Goal: Transaction & Acquisition: Subscribe to service/newsletter

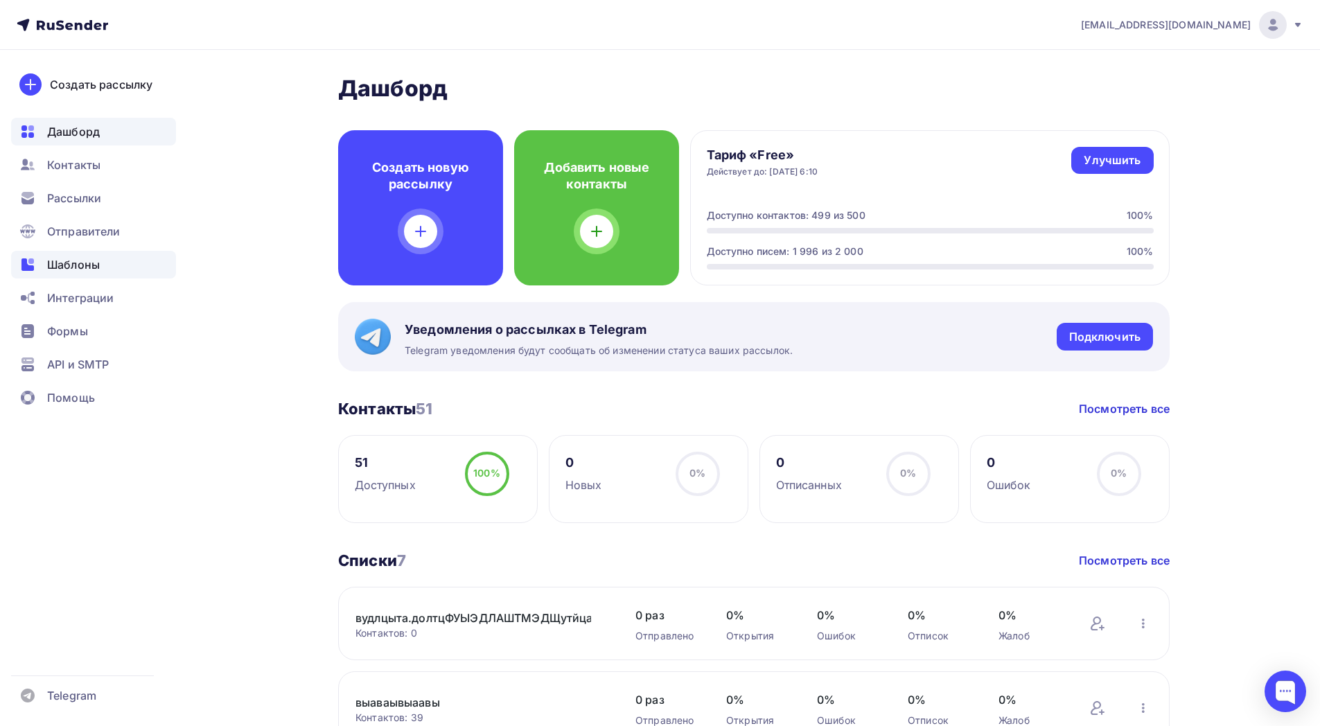
click at [89, 263] on span "Шаблоны" at bounding box center [73, 264] width 53 height 17
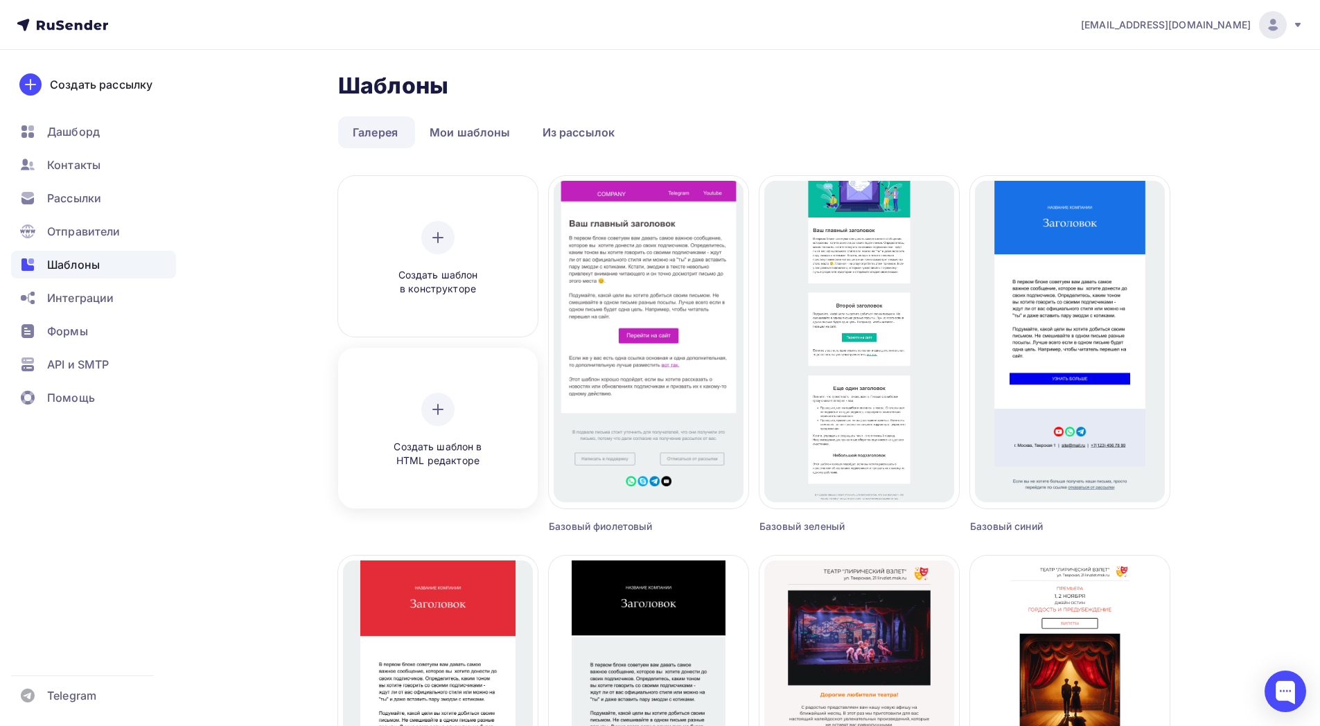
click at [446, 399] on div at bounding box center [437, 409] width 33 height 33
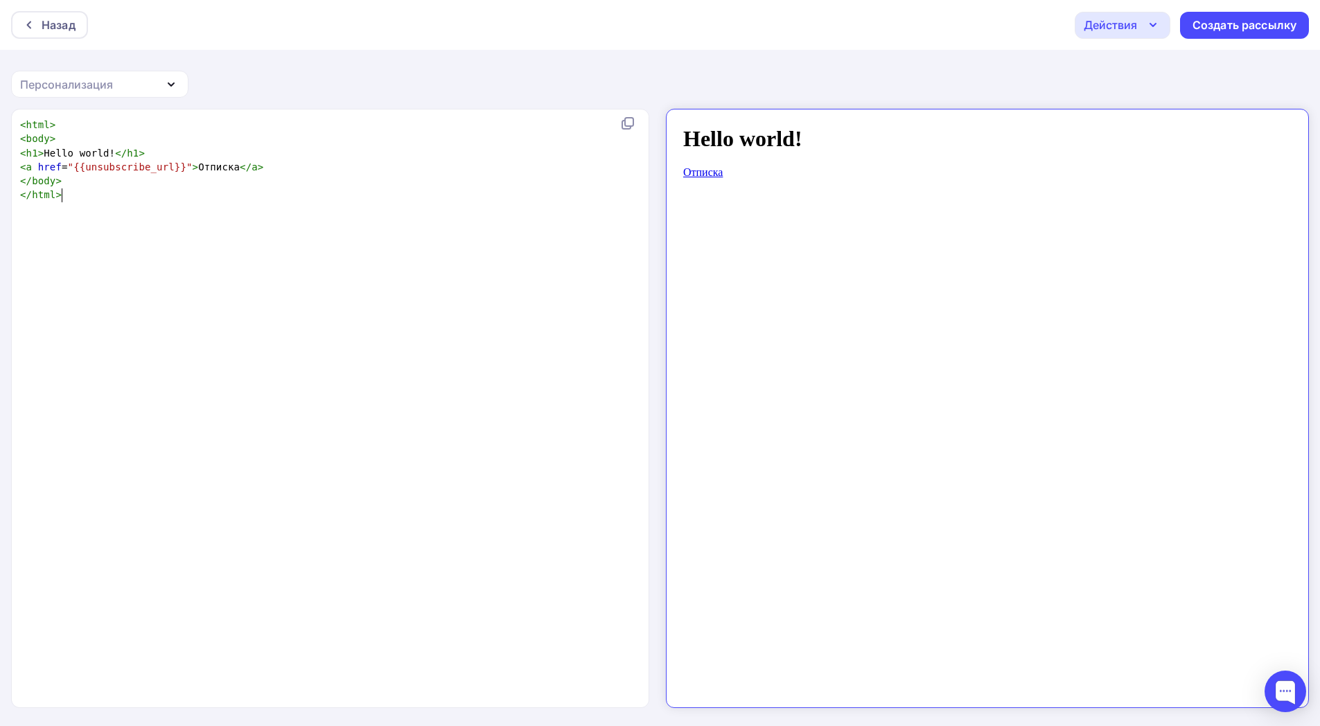
scroll to position [5, 0]
type textarea "</body> </html>"
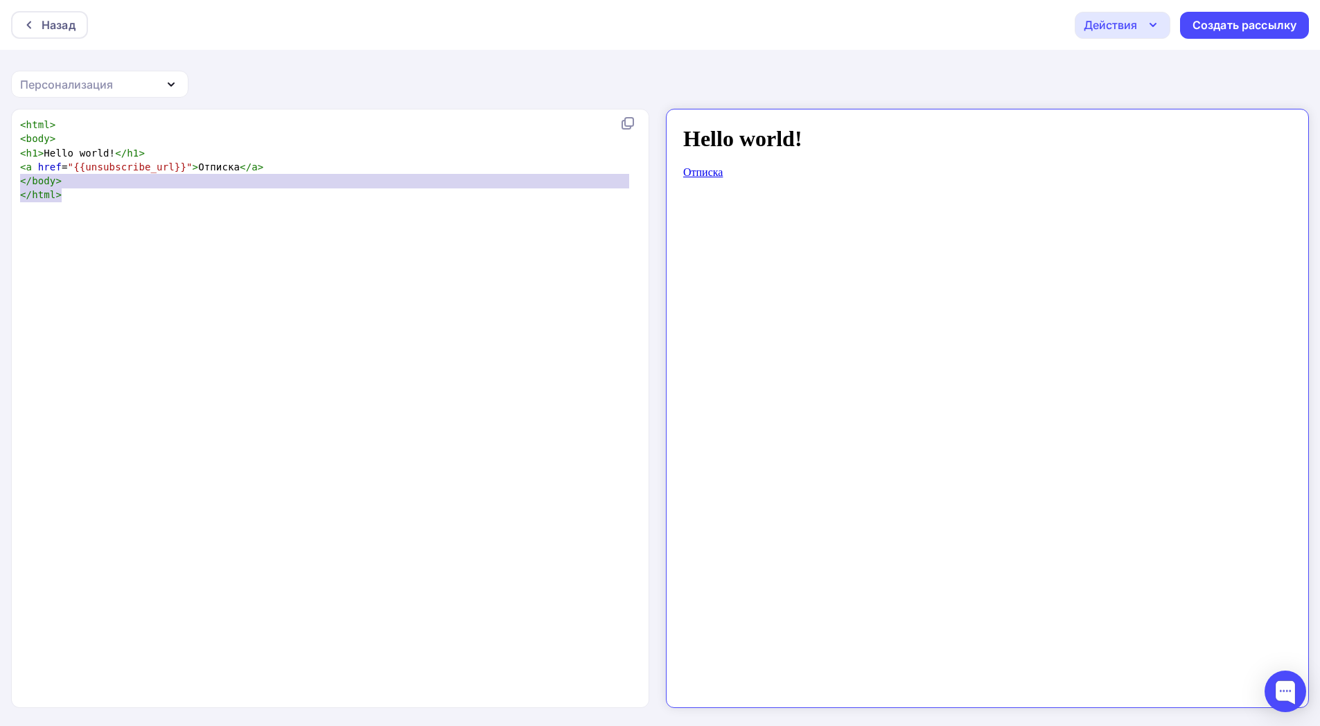
drag, startPoint x: 137, startPoint y: 199, endPoint x: 0, endPoint y: 178, distance: 138.8
click at [0, 178] on div "</body> </html> x < html > < body > < h1 > Hello world! </ h1 > < a href = "{{u…" at bounding box center [660, 418] width 1320 height 619
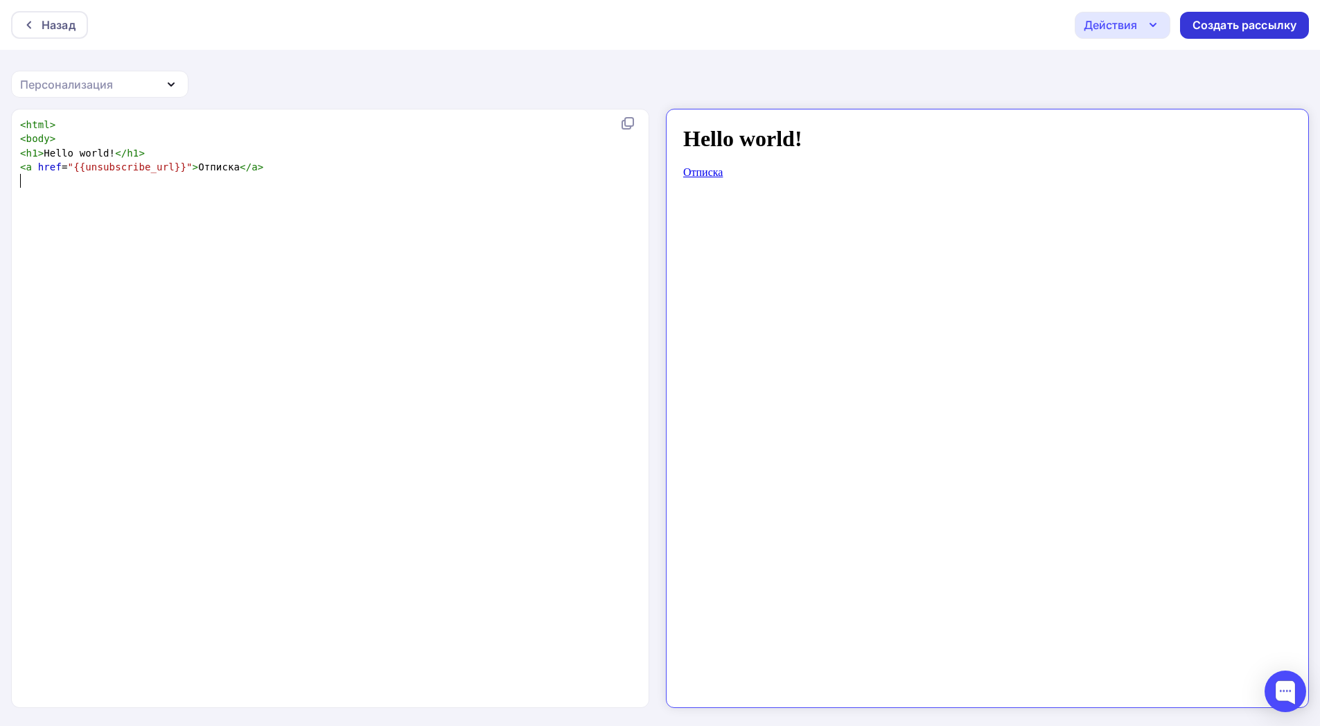
click at [1199, 23] on div "Создать рассылку" at bounding box center [1245, 25] width 104 height 16
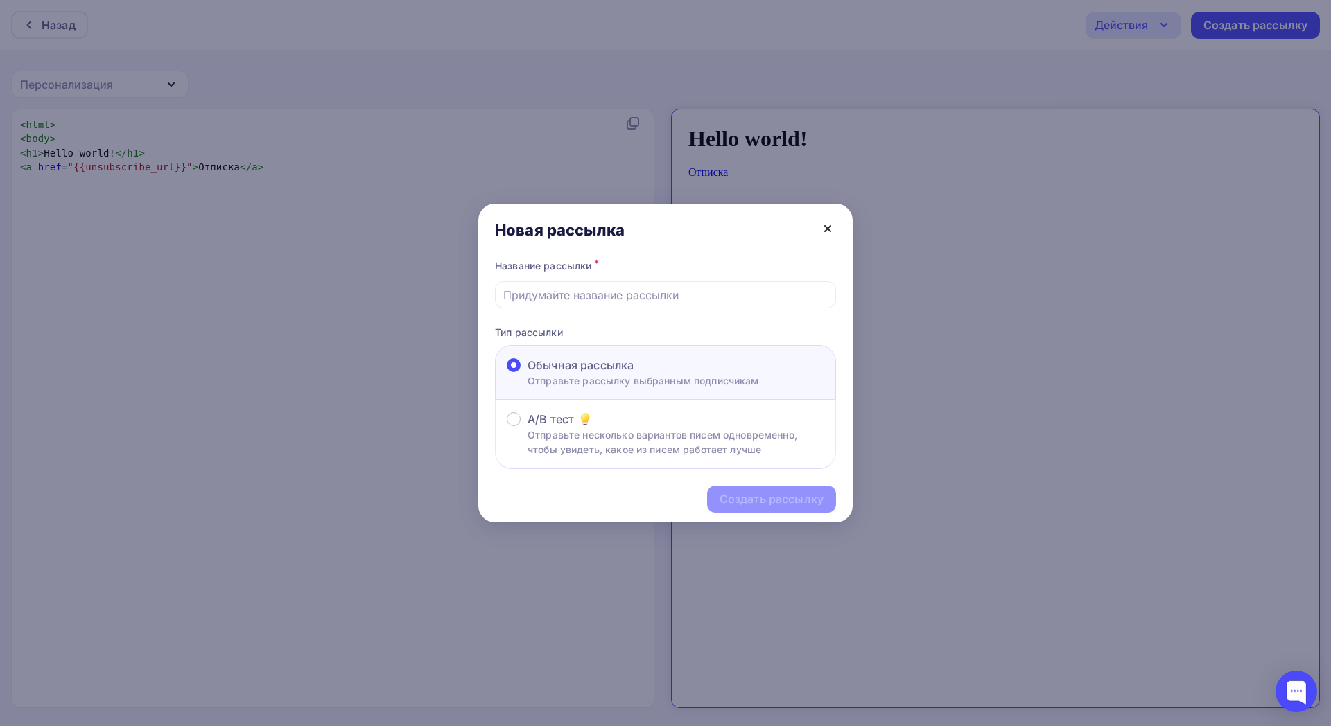
click at [835, 222] on icon at bounding box center [827, 228] width 17 height 17
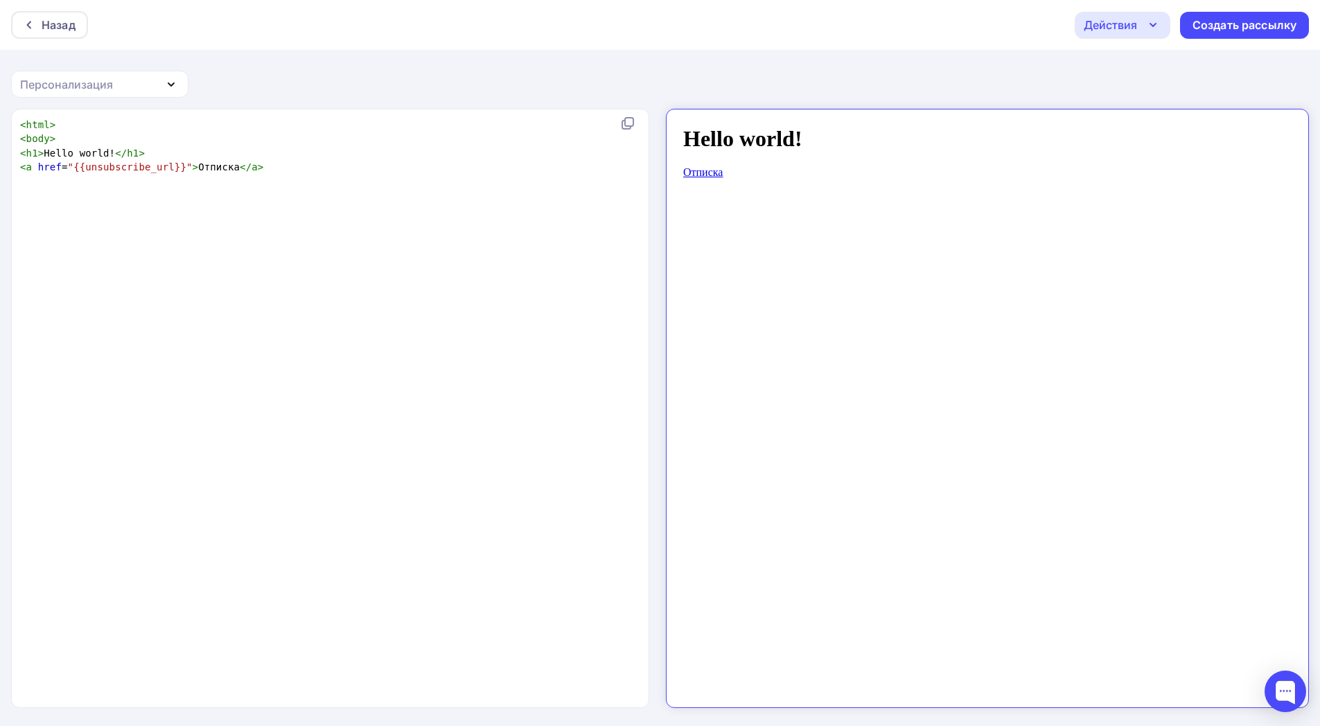
click at [1109, 30] on div "Действия" at bounding box center [1110, 25] width 53 height 17
click at [1126, 106] on div "Сохранить в Мои шаблоны" at bounding box center [1194, 104] width 152 height 17
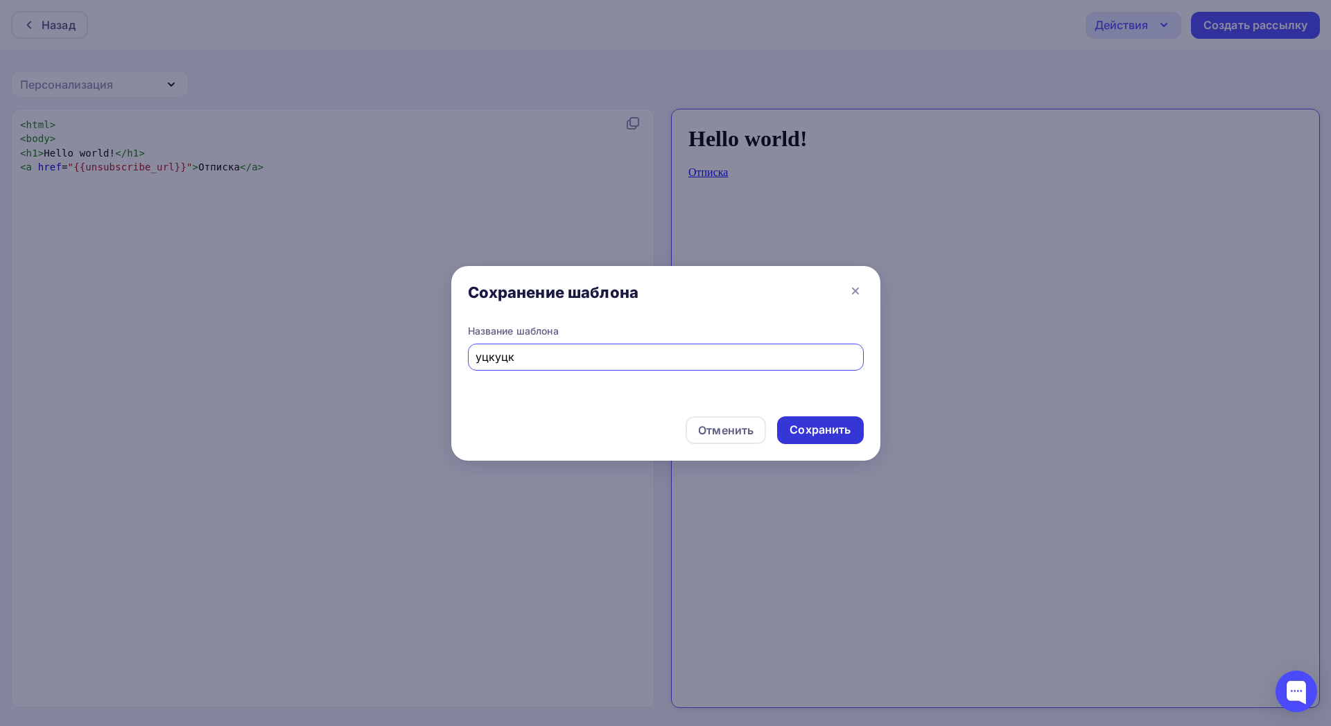
type input "уцкуцк"
click at [829, 426] on div "Сохранить" at bounding box center [819, 430] width 61 height 16
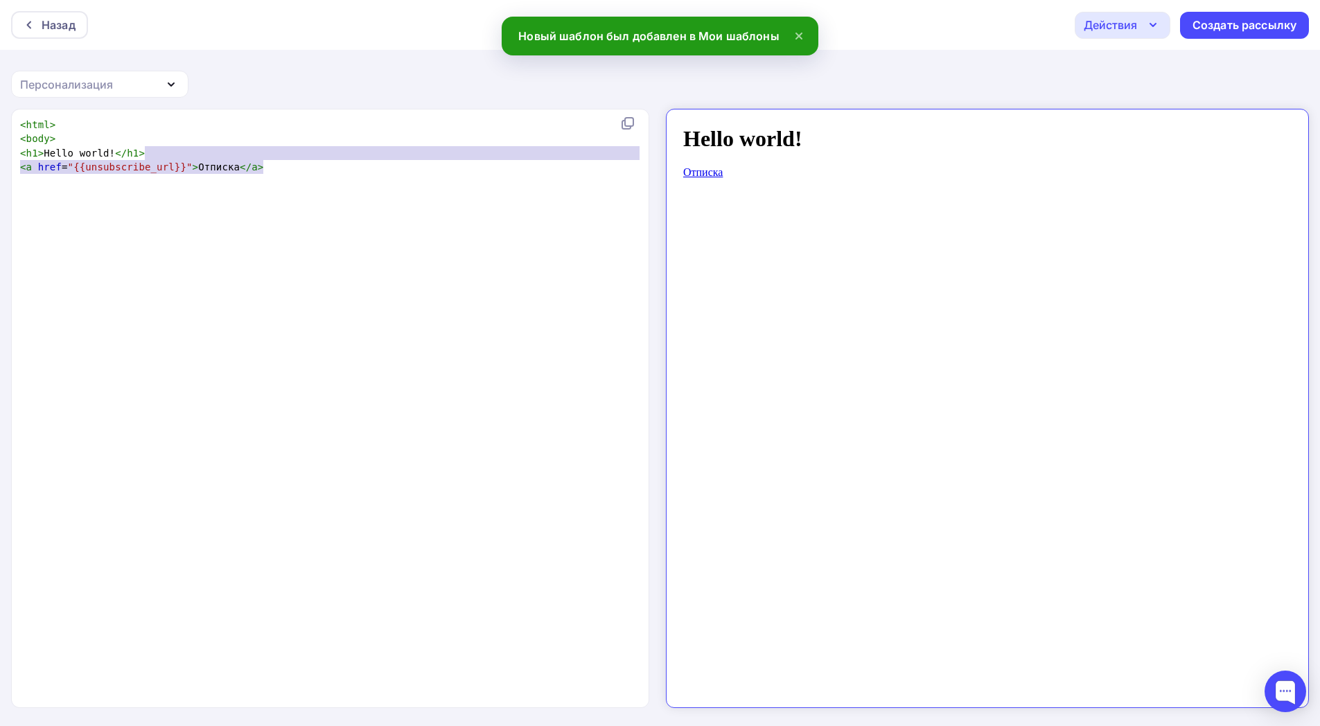
type textarea "rl}}">Отписка</a>"
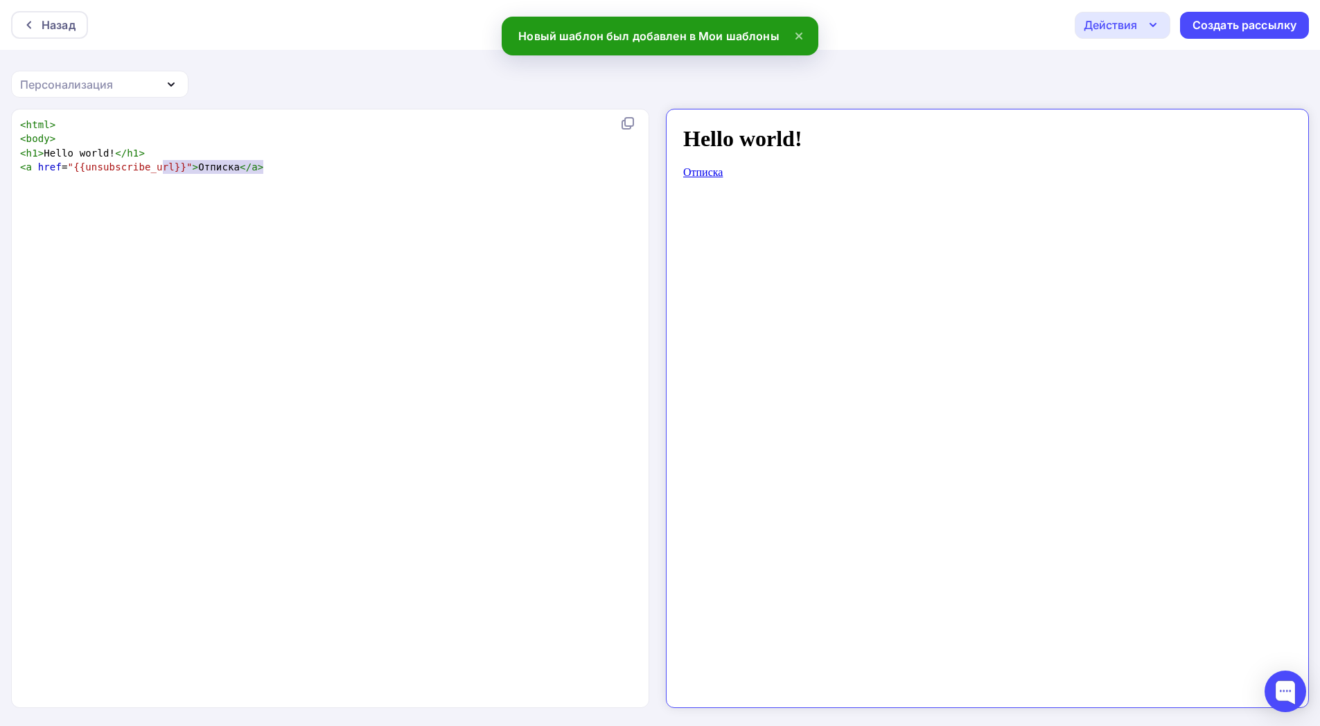
drag, startPoint x: 320, startPoint y: 173, endPoint x: 163, endPoint y: 167, distance: 156.8
click at [163, 167] on div "< html > < body > < h1 > Hello world! </ h1 > < a href = "{{unsubscribe_url}}" …" at bounding box center [332, 153] width 631 height 70
type textarea "<html>"
drag, startPoint x: 59, startPoint y: 125, endPoint x: 0, endPoint y: 114, distance: 60.0
click at [0, 114] on div "<html> x < html > < body > < h1 > Hello world! </ h1 > < a href = "{{unsubscrib…" at bounding box center [660, 418] width 1320 height 619
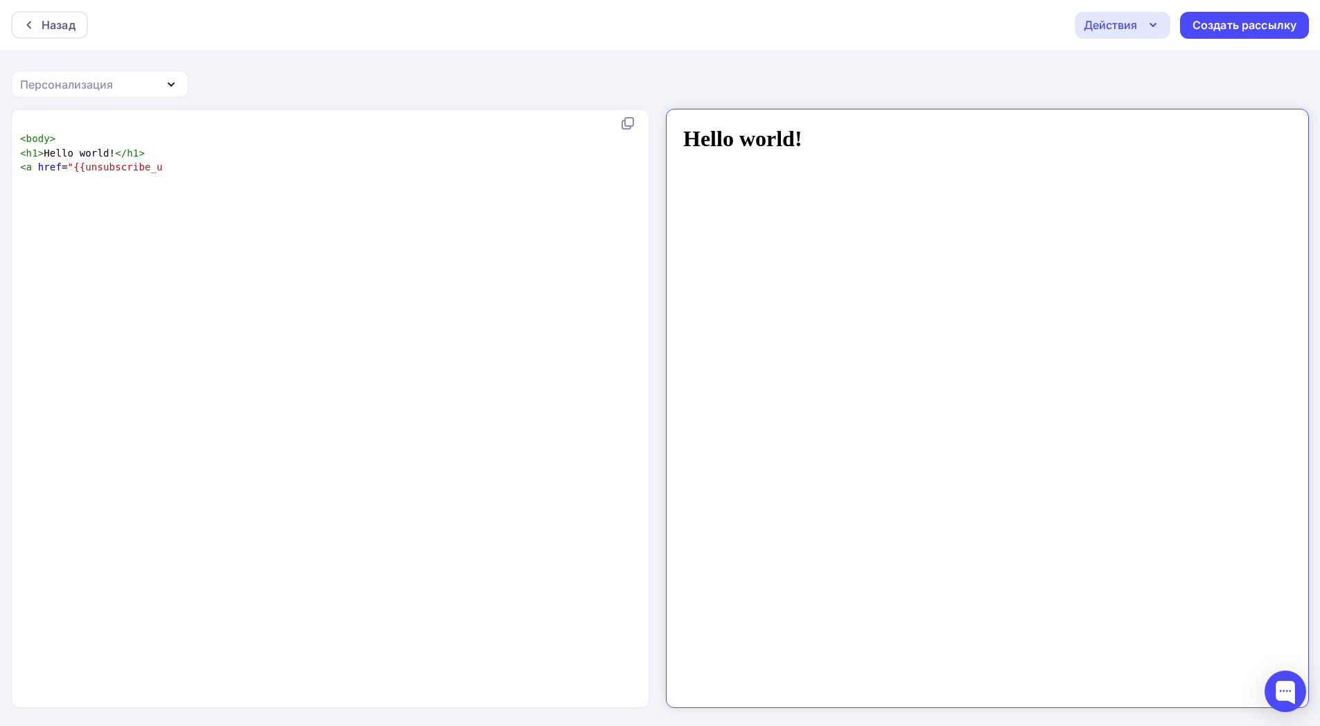
click at [1109, 28] on div "Действия" at bounding box center [1110, 25] width 53 height 17
click at [1141, 96] on div "Сохранить в Мои шаблоны" at bounding box center [1194, 104] width 152 height 17
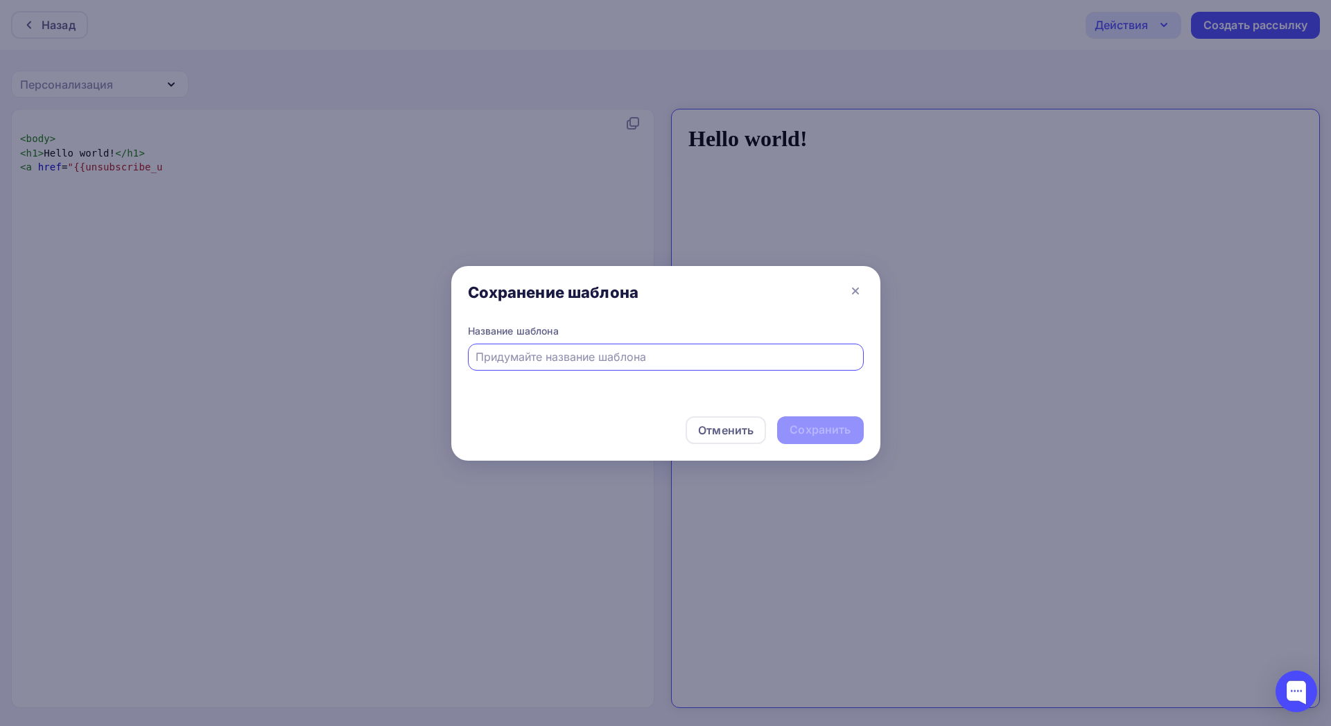
click at [624, 359] on input "text" at bounding box center [665, 357] width 380 height 17
type input "234234"
click at [817, 435] on div "Сохранить" at bounding box center [819, 430] width 61 height 16
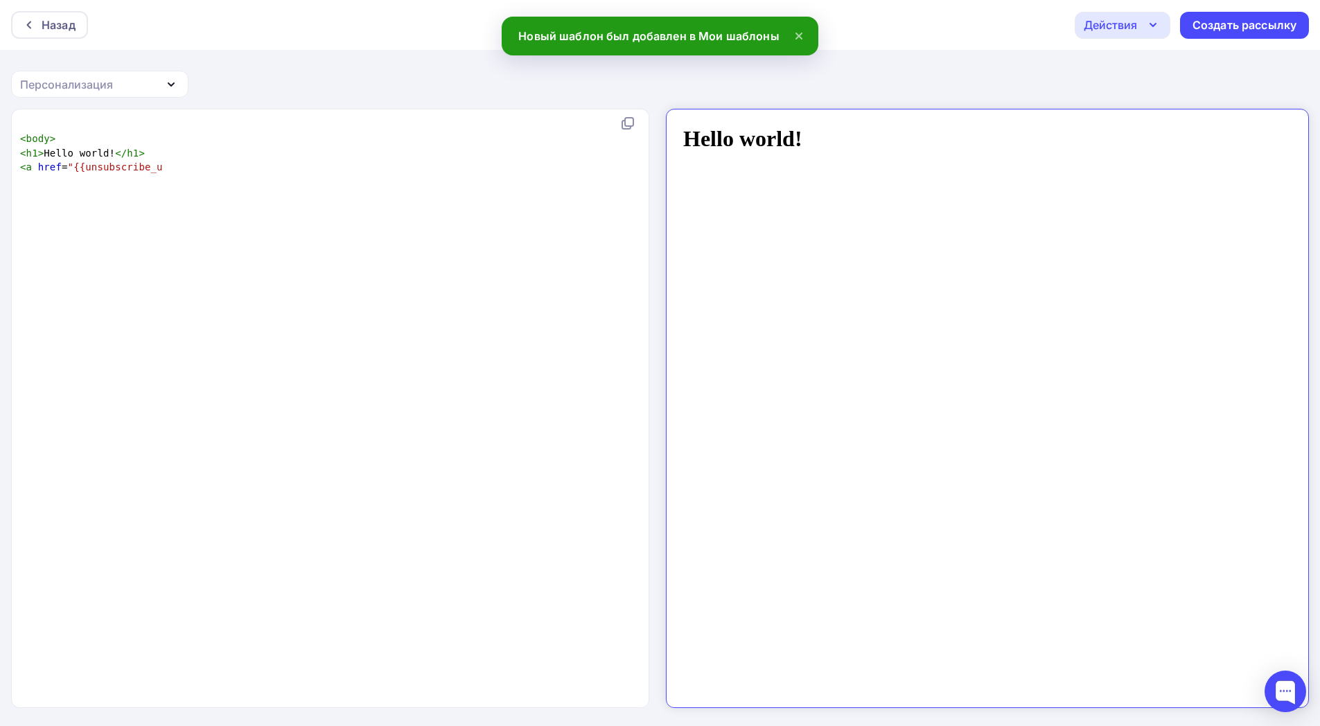
click at [160, 81] on div "Персонализация" at bounding box center [99, 84] width 177 height 27
click at [298, 77] on div "Назад Действия Отправить тестовое письмо Сохранить в Мои шаблоны Выйти без сохр…" at bounding box center [660, 364] width 1320 height 728
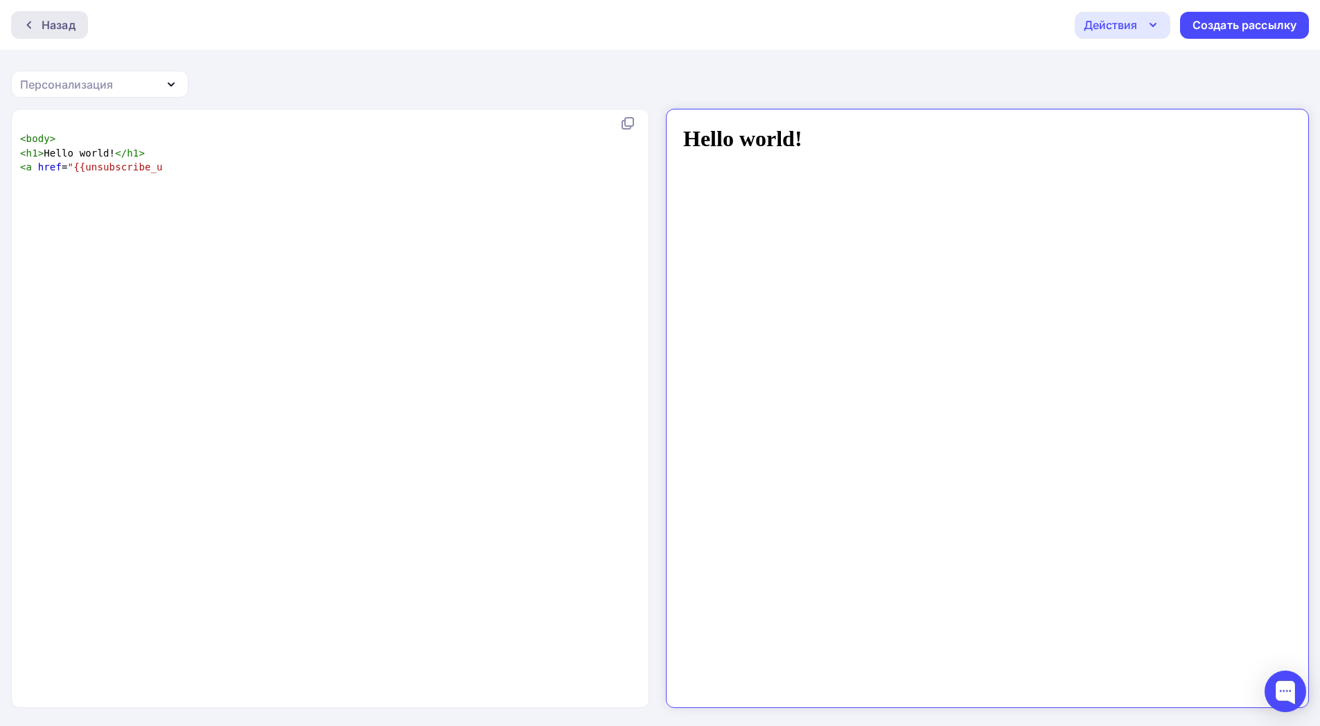
click at [53, 17] on div "Назад" at bounding box center [59, 25] width 34 height 17
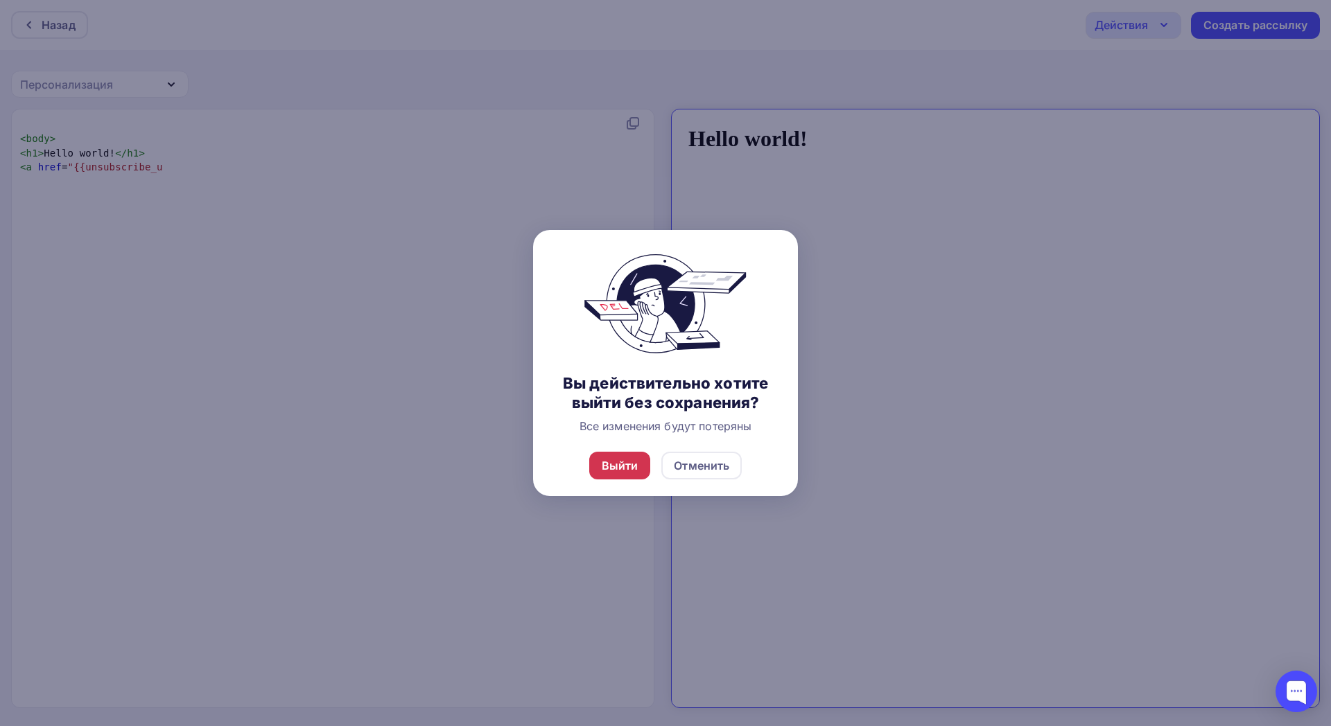
click at [628, 478] on div "Выйти" at bounding box center [620, 466] width 62 height 28
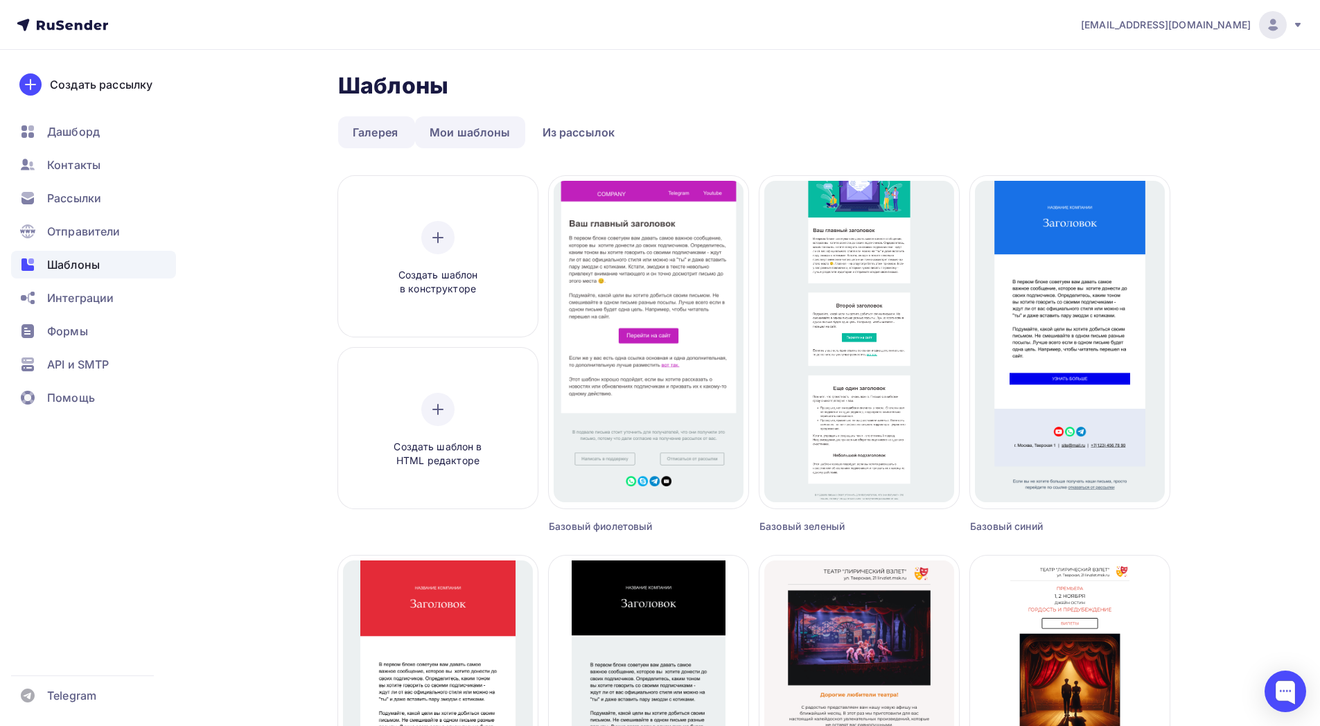
click at [462, 134] on link "Мои шаблоны" at bounding box center [470, 132] width 110 height 32
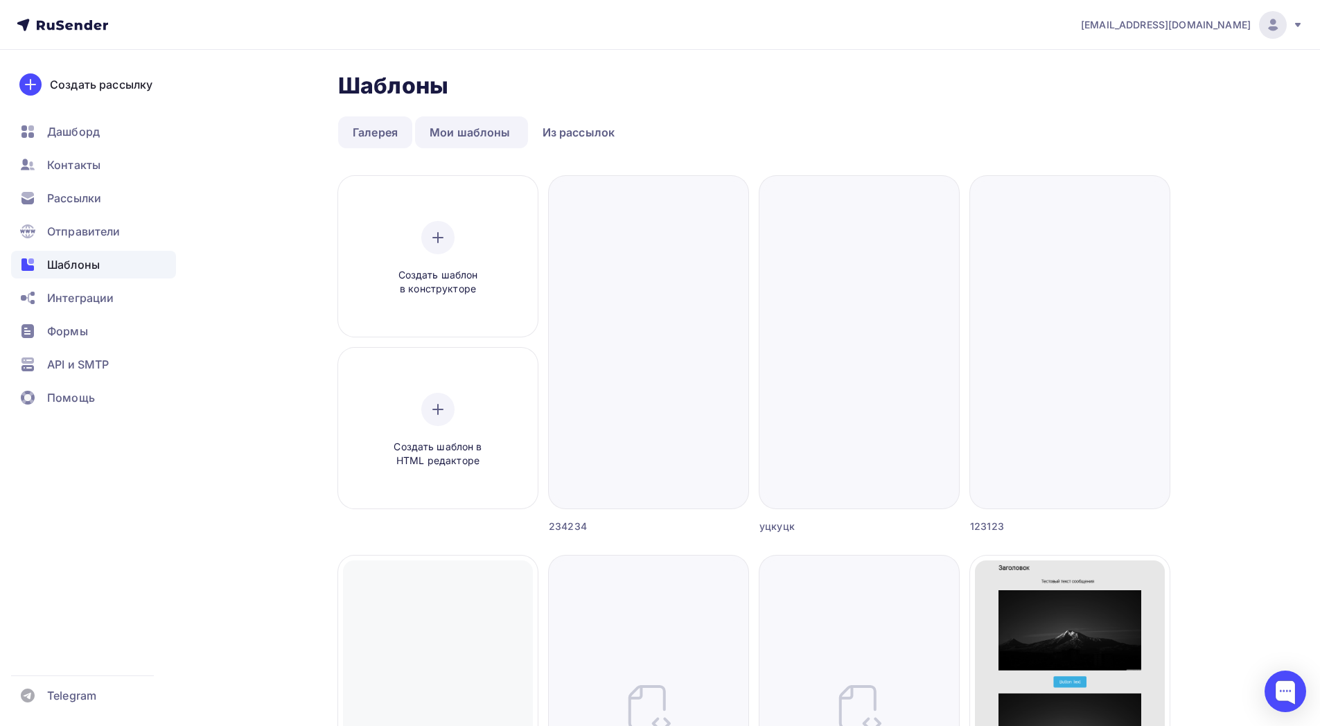
click at [360, 134] on link "Галерея" at bounding box center [375, 132] width 74 height 32
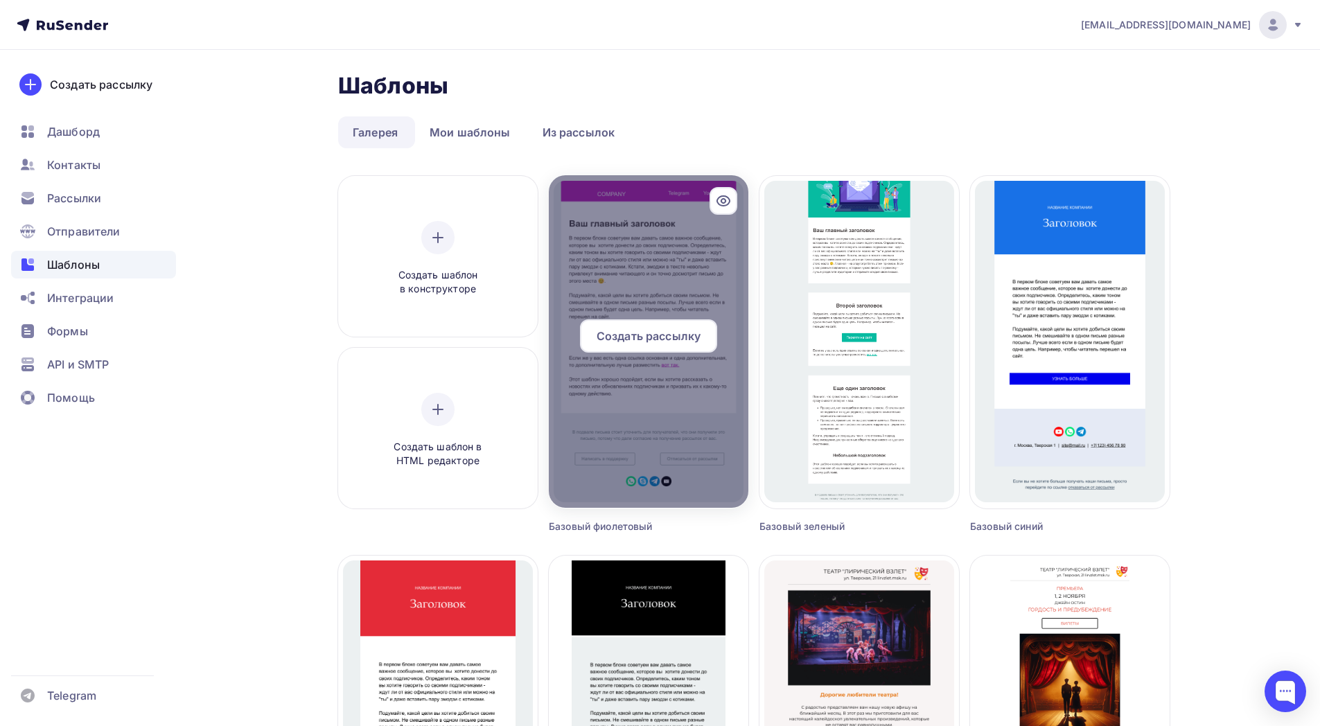
click at [632, 335] on span "Создать рассылку" at bounding box center [649, 336] width 104 height 17
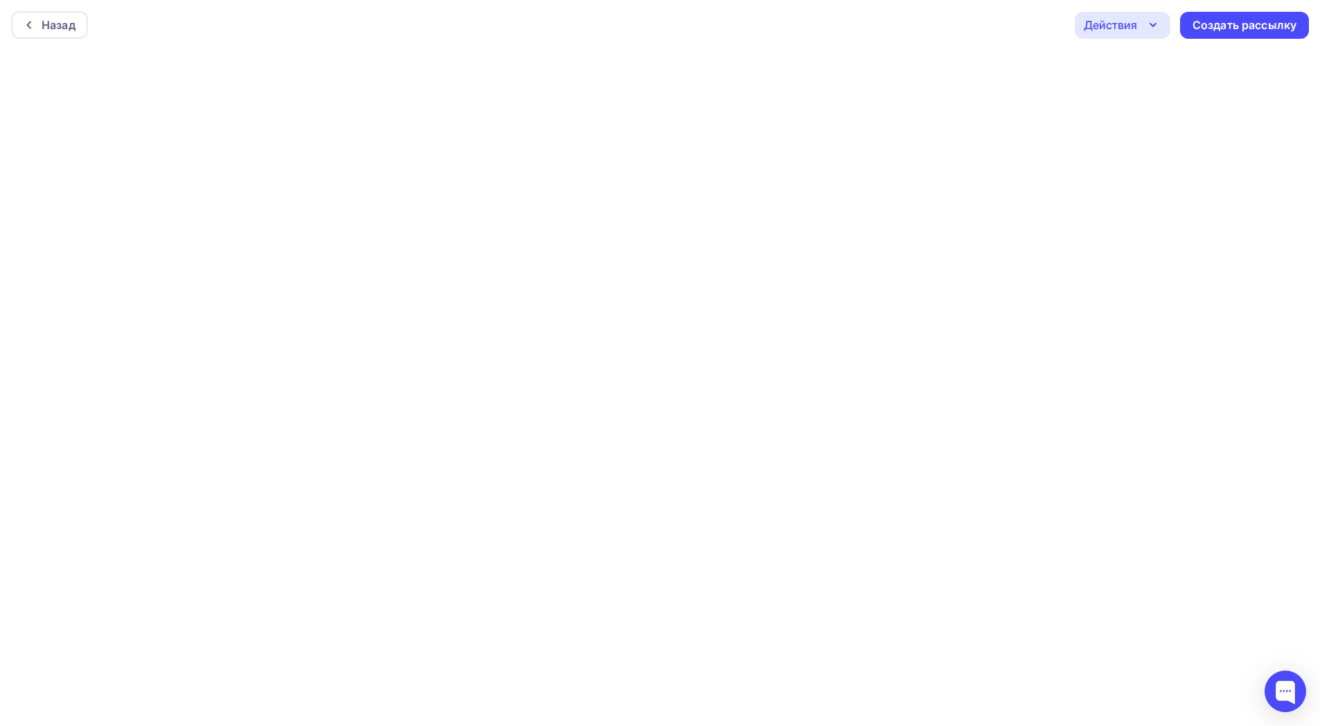
scroll to position [3, 0]
click at [1125, 33] on div "Действия" at bounding box center [1123, 21] width 96 height 27
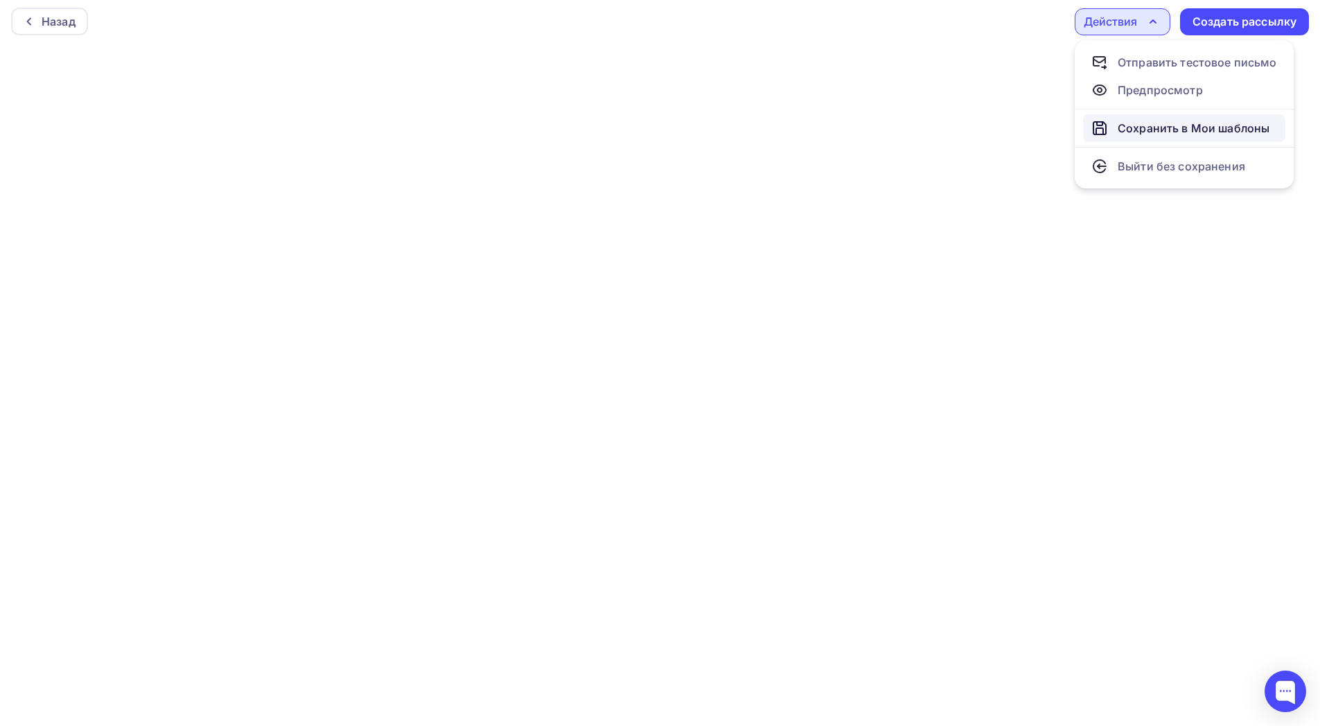
click at [1136, 122] on div "Сохранить в Мои шаблоны" at bounding box center [1194, 128] width 152 height 17
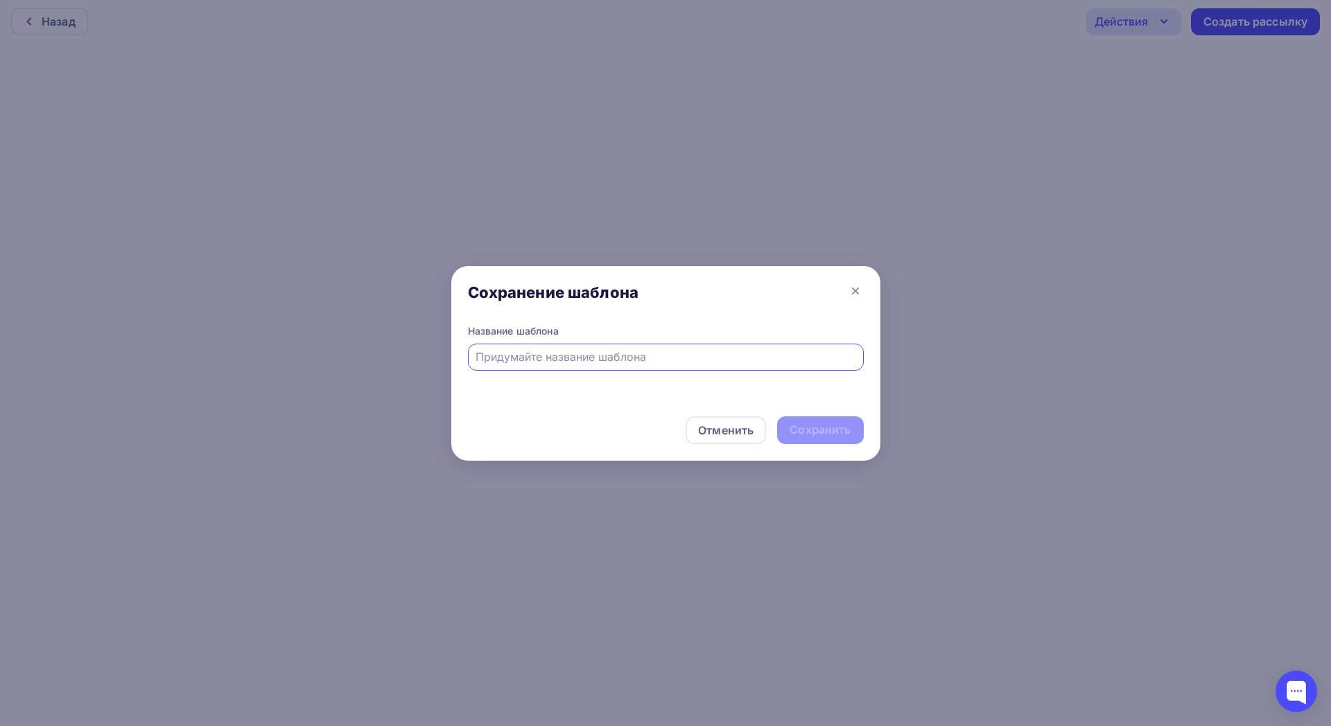
click at [706, 351] on input "text" at bounding box center [665, 357] width 380 height 17
type input "авапвапв"
click at [810, 418] on div "Сохранить" at bounding box center [820, 431] width 86 height 28
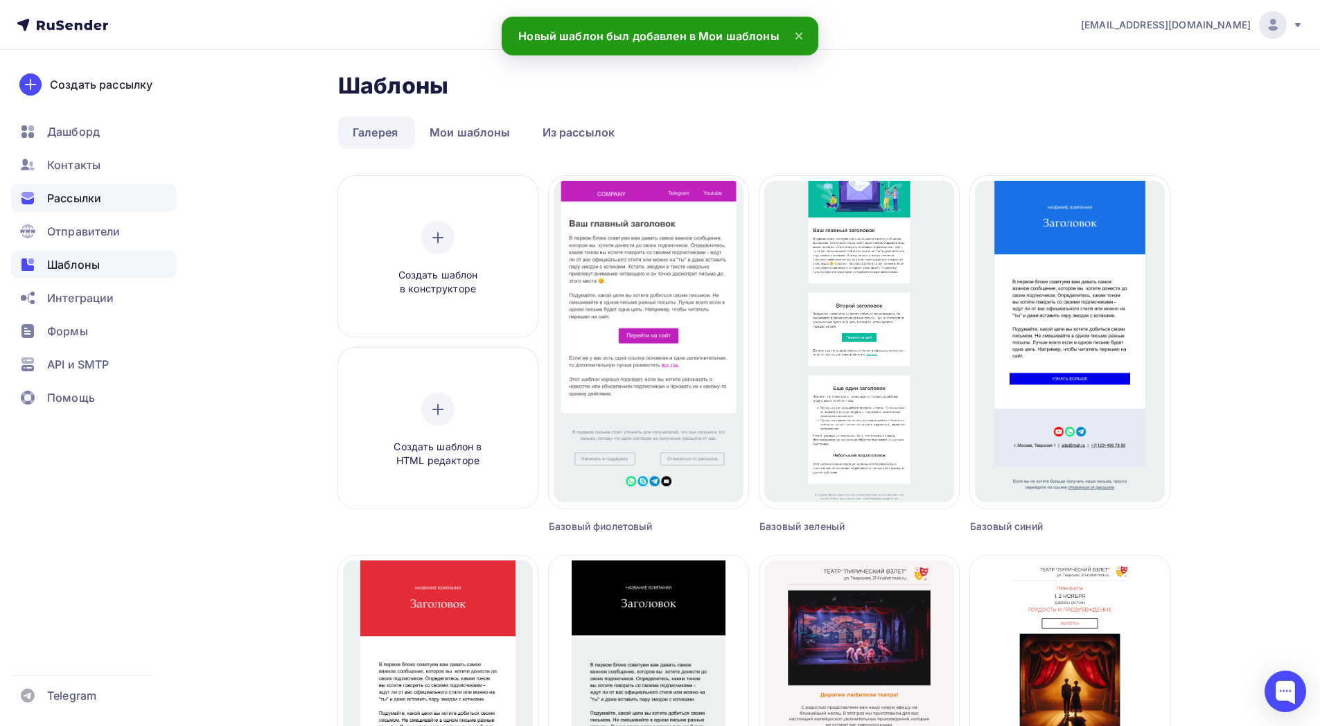
click at [108, 203] on div "Рассылки" at bounding box center [93, 198] width 165 height 28
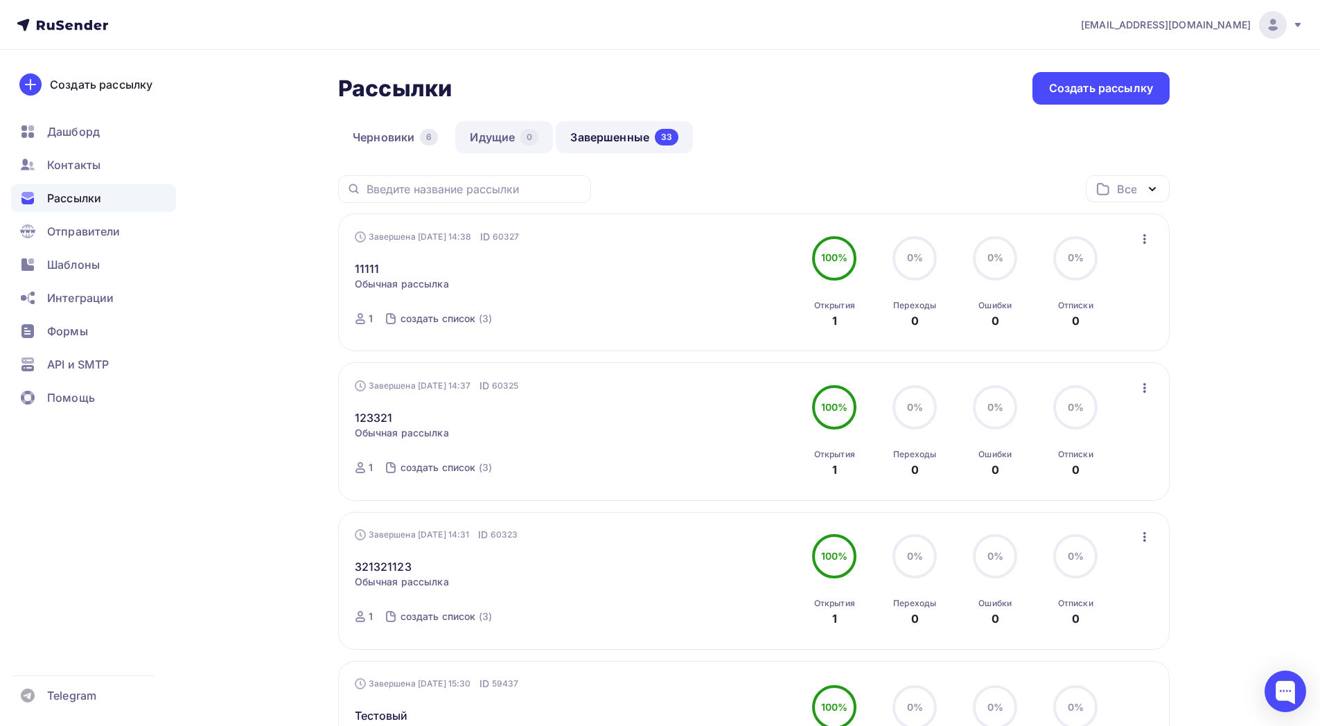
click at [513, 133] on link "Идущие 0" at bounding box center [504, 137] width 98 height 32
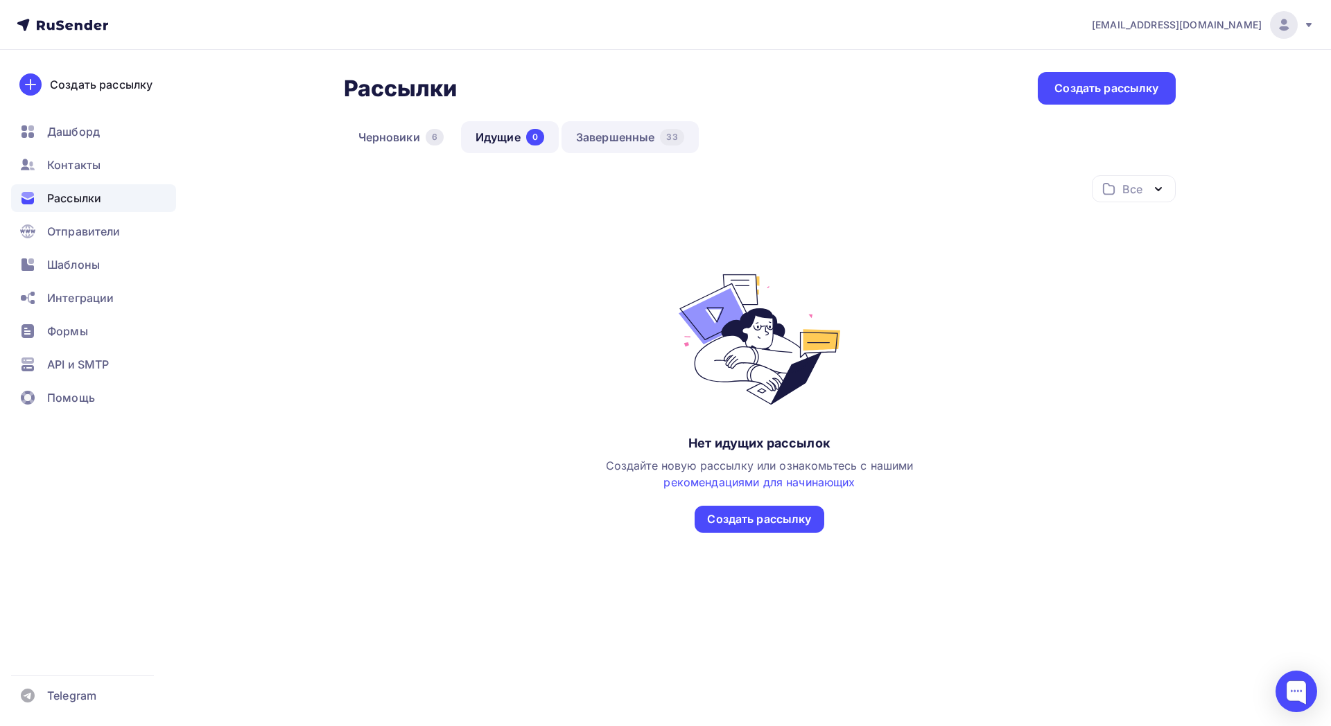
click at [604, 141] on link "Завершенные 33" at bounding box center [629, 137] width 137 height 32
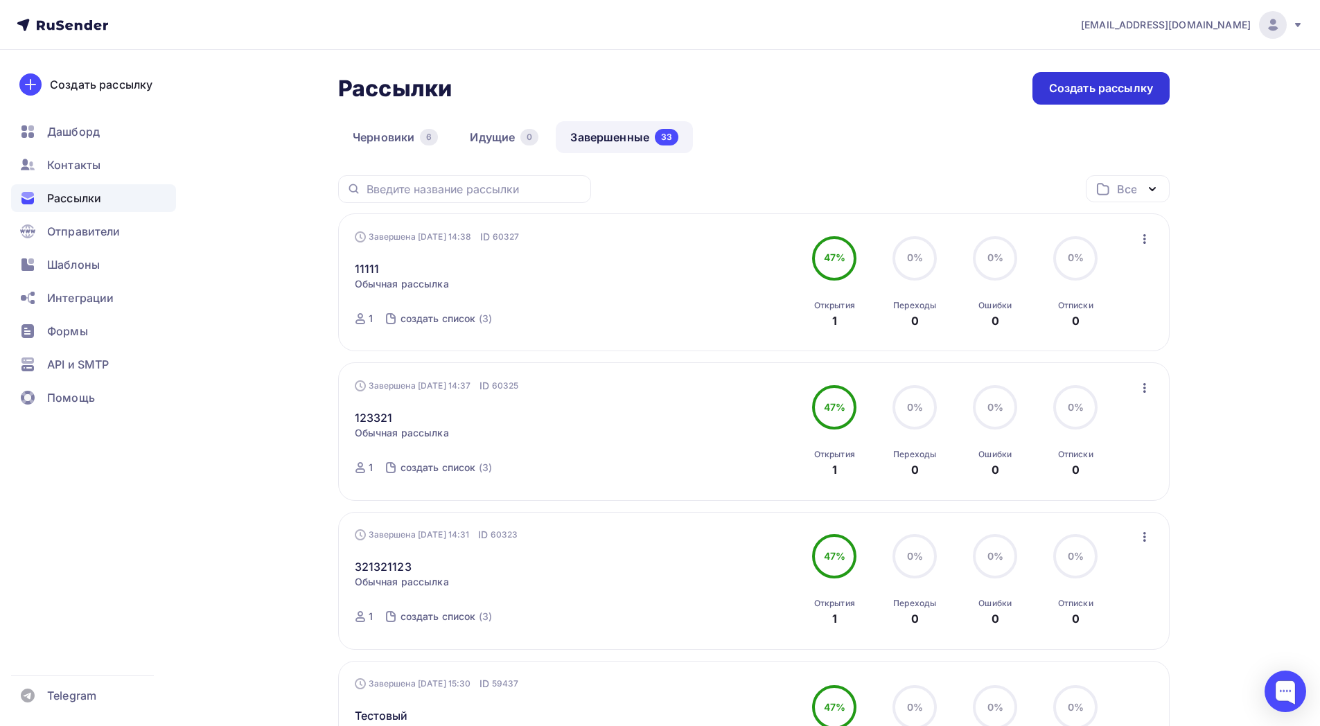
click at [1068, 94] on div "Создать рассылку" at bounding box center [1101, 88] width 104 height 16
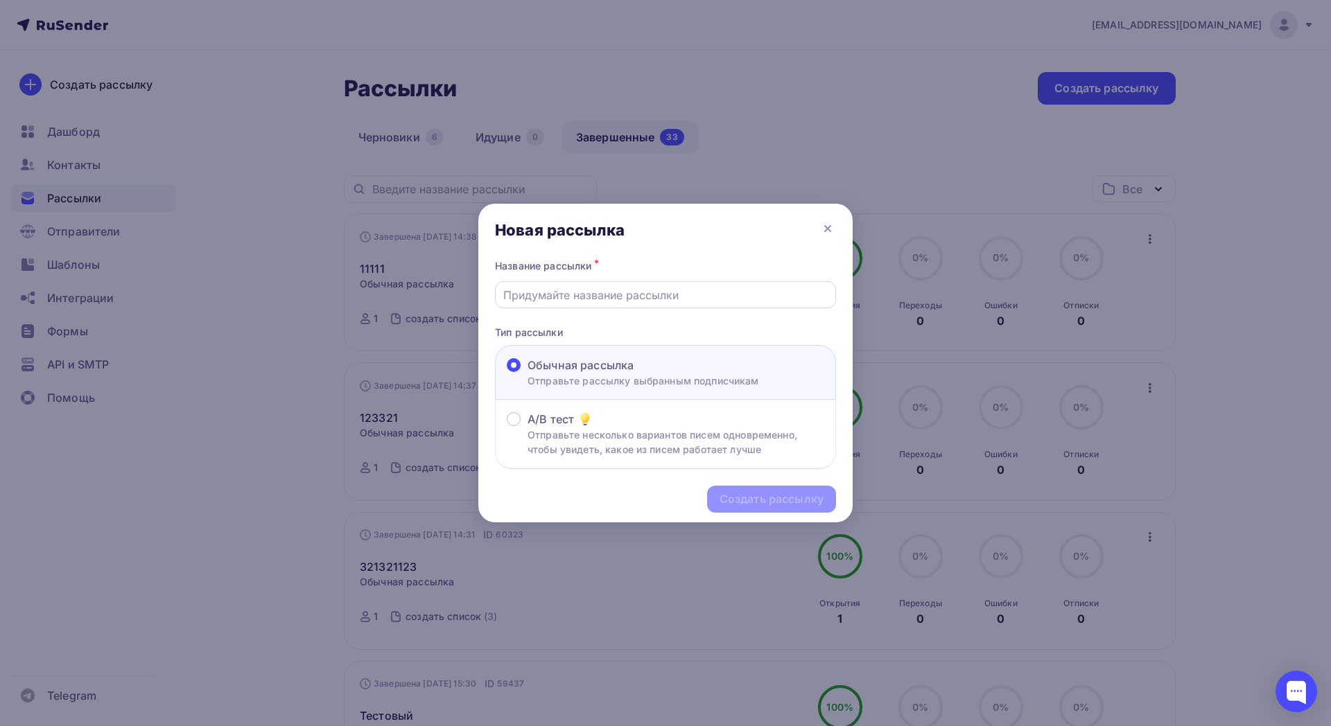
click at [639, 302] on input "text" at bounding box center [665, 295] width 325 height 17
type input "123123"
click at [792, 493] on div "Создать рассылку" at bounding box center [771, 499] width 104 height 16
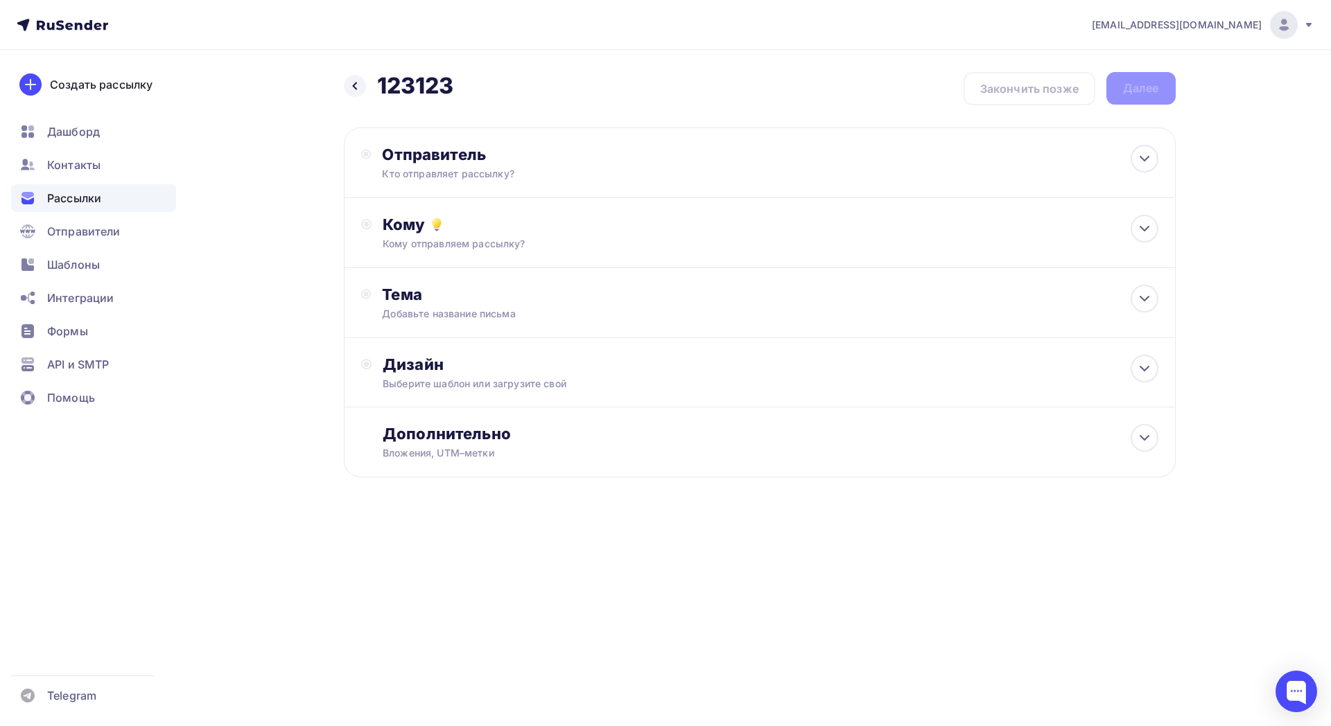
click at [1311, 30] on div "[EMAIL_ADDRESS][DOMAIN_NAME]" at bounding box center [1203, 25] width 222 height 28
click at [1185, 121] on link "Выйти" at bounding box center [1189, 127] width 233 height 28
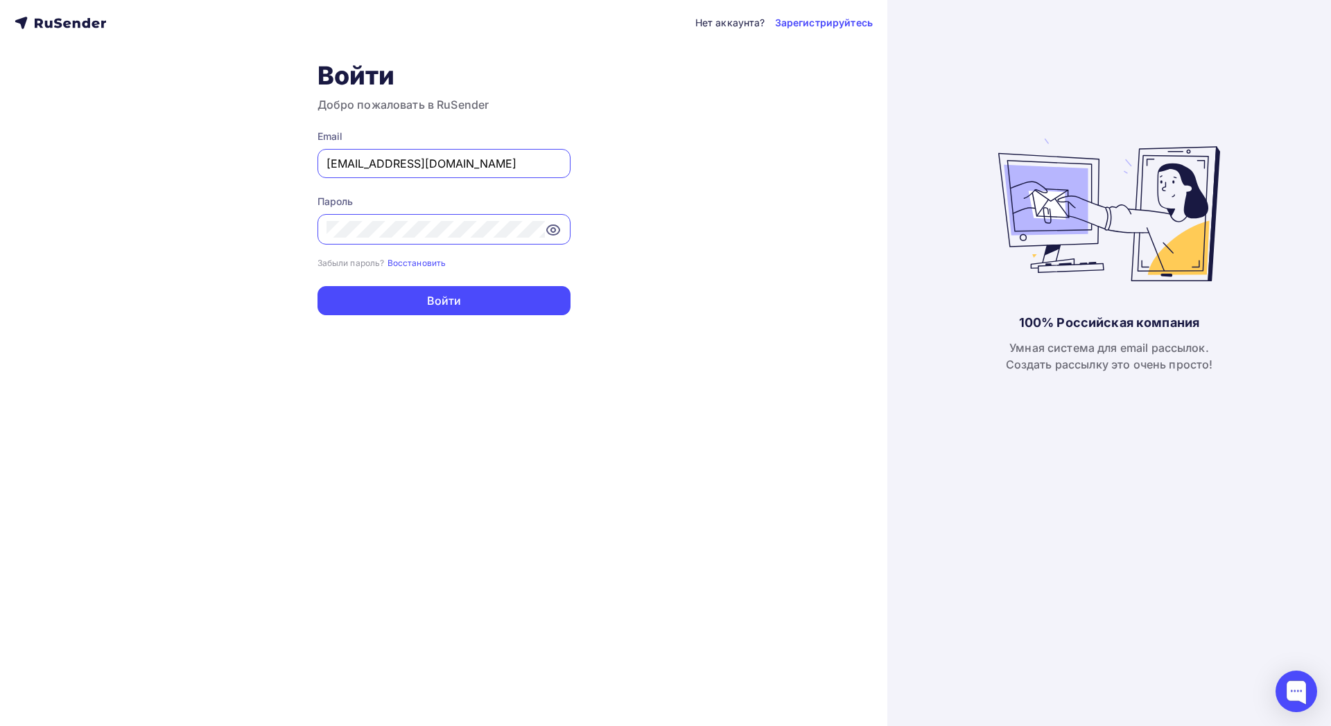
click at [506, 175] on div "[EMAIL_ADDRESS][DOMAIN_NAME]" at bounding box center [443, 163] width 253 height 29
click at [507, 155] on input "[EMAIL_ADDRESS][DOMAIN_NAME]" at bounding box center [443, 163] width 235 height 17
click at [514, 157] on input "[EMAIL_ADDRESS][DOMAIN_NAME]" at bounding box center [443, 163] width 235 height 17
click at [508, 166] on input "[EMAIL_ADDRESS][DOMAIN_NAME]" at bounding box center [443, 163] width 235 height 17
paste input "[EMAIL_ADDRESS][DOMAIN_NAME]"
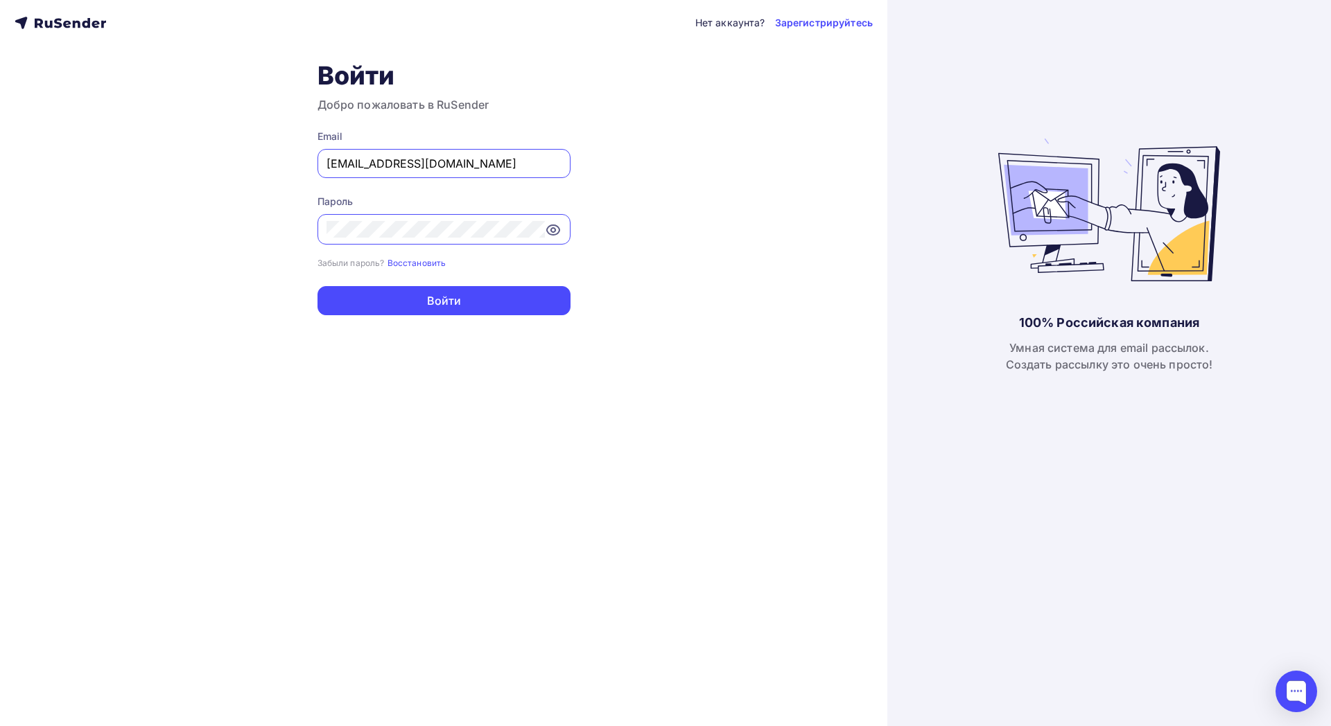
type input "[EMAIL_ADDRESS][DOMAIN_NAME]"
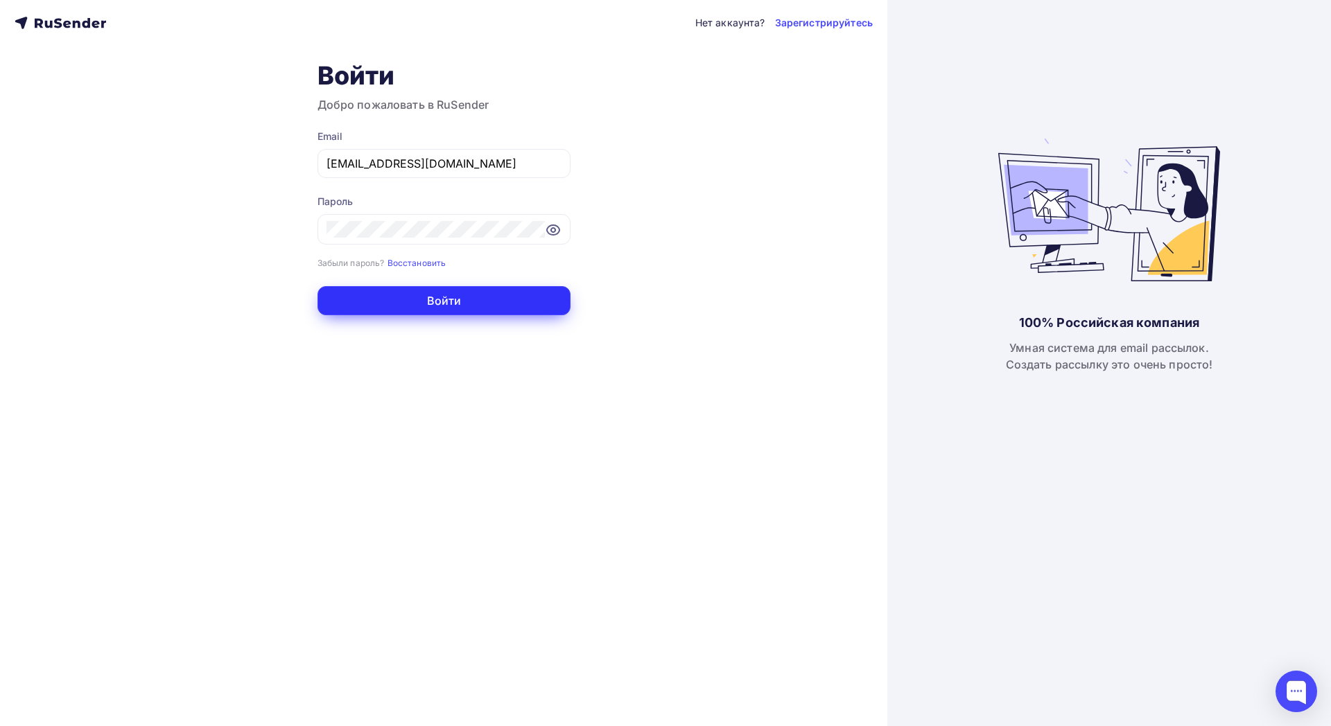
click at [494, 289] on button "Войти" at bounding box center [443, 300] width 253 height 29
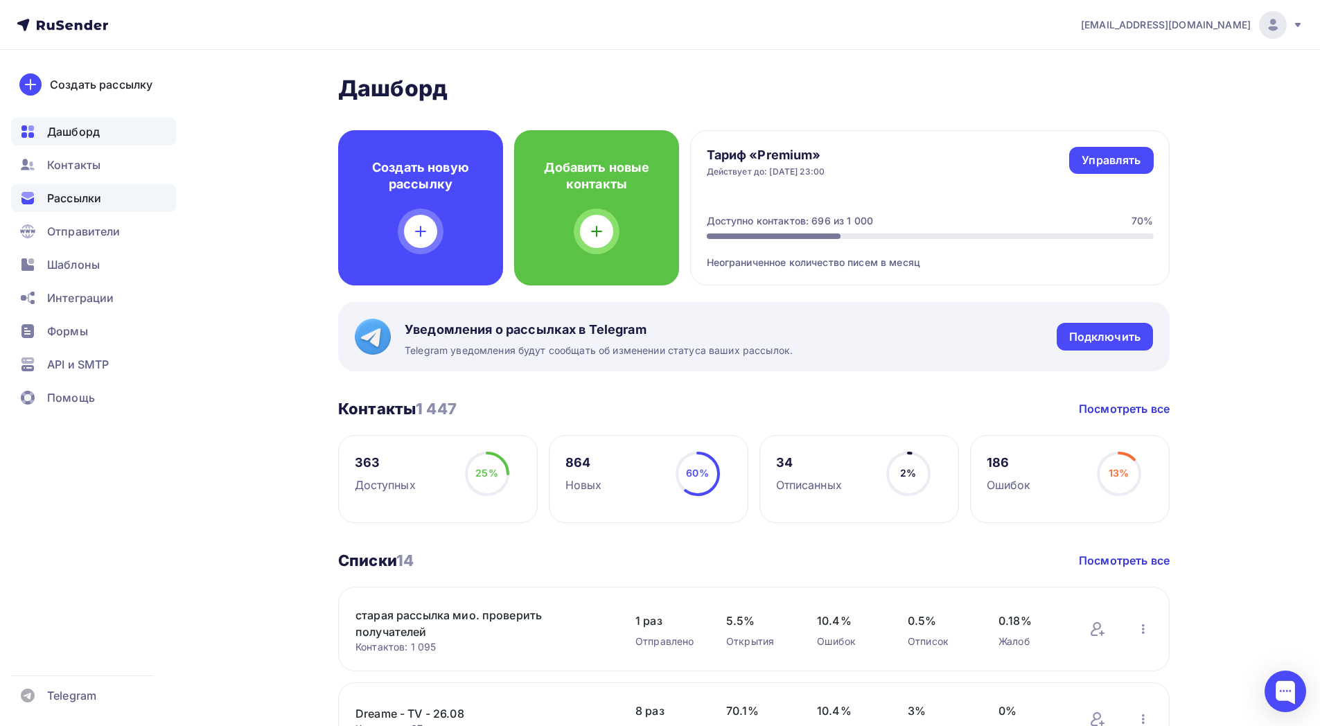
click at [104, 191] on div "Рассылки" at bounding box center [93, 198] width 165 height 28
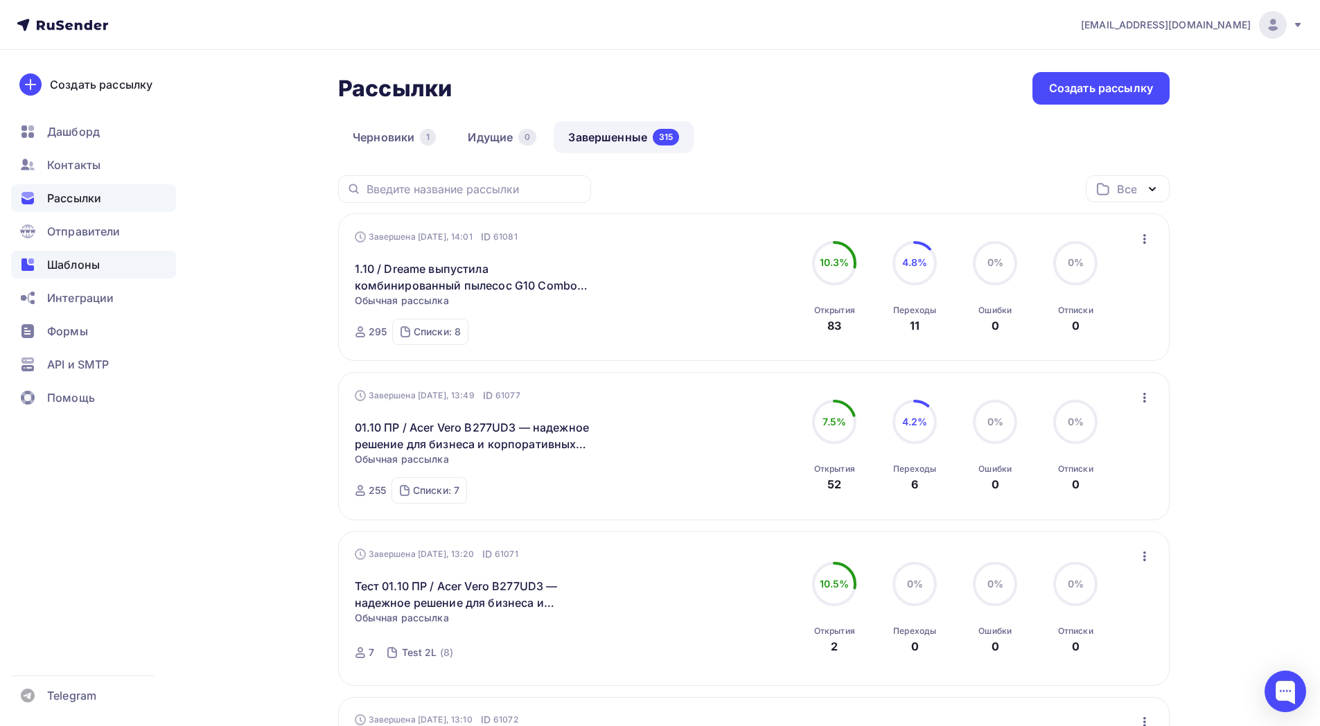
click at [99, 261] on span "Шаблоны" at bounding box center [73, 264] width 53 height 17
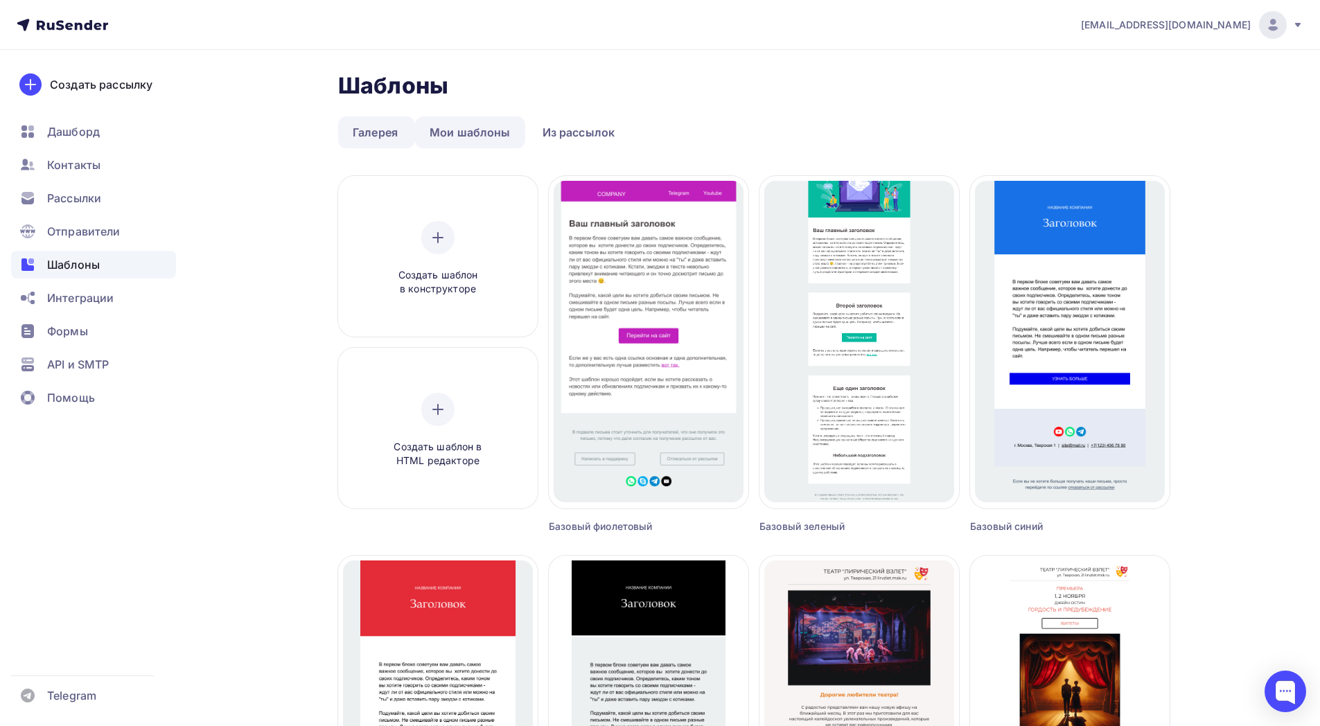
click at [503, 133] on link "Мои шаблоны" at bounding box center [470, 132] width 110 height 32
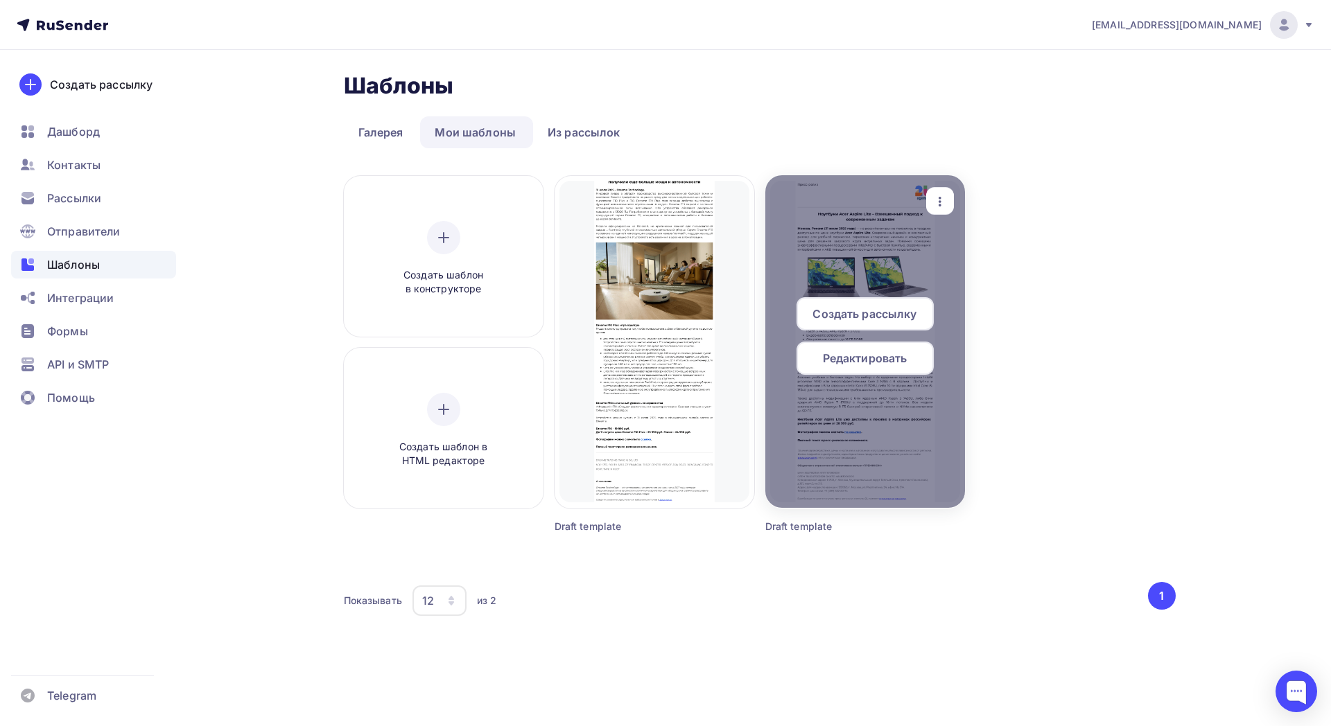
click at [898, 356] on span "Редактировать" at bounding box center [865, 358] width 85 height 17
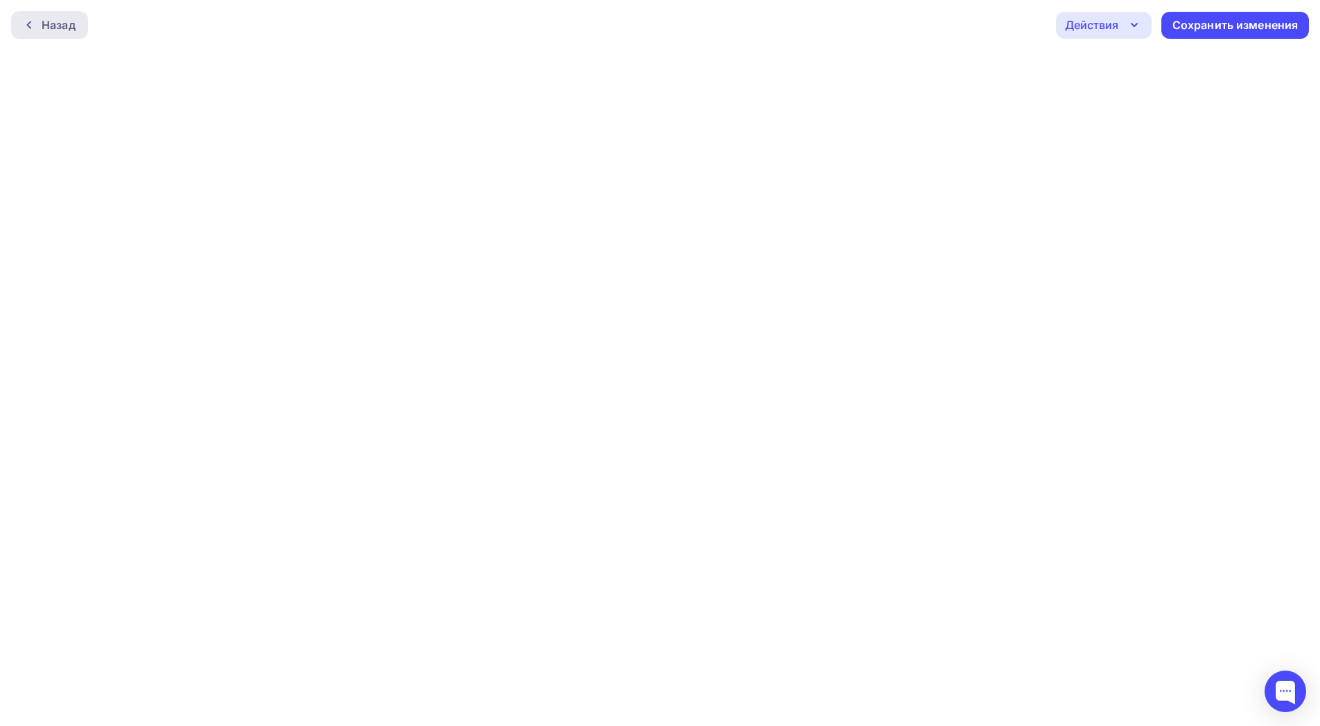
click at [44, 26] on div "Назад" at bounding box center [59, 25] width 34 height 17
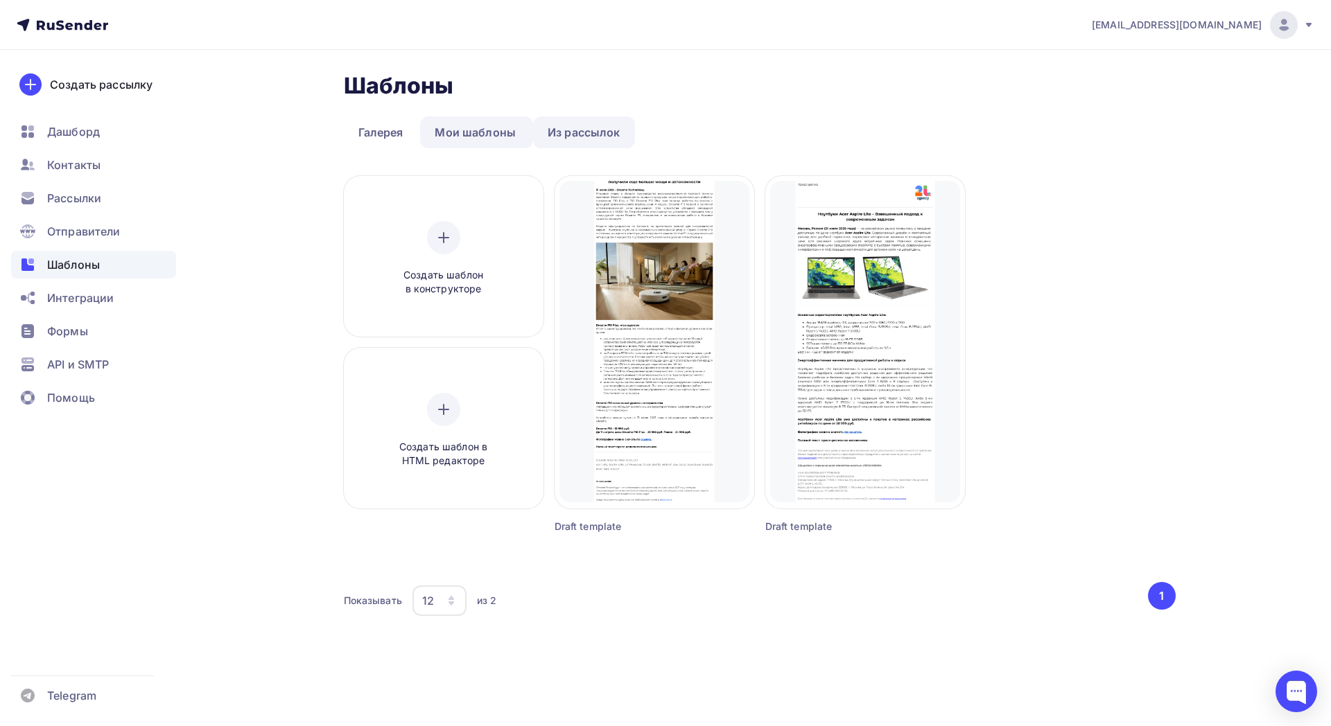
click at [604, 129] on link "Из рассылок" at bounding box center [584, 132] width 102 height 32
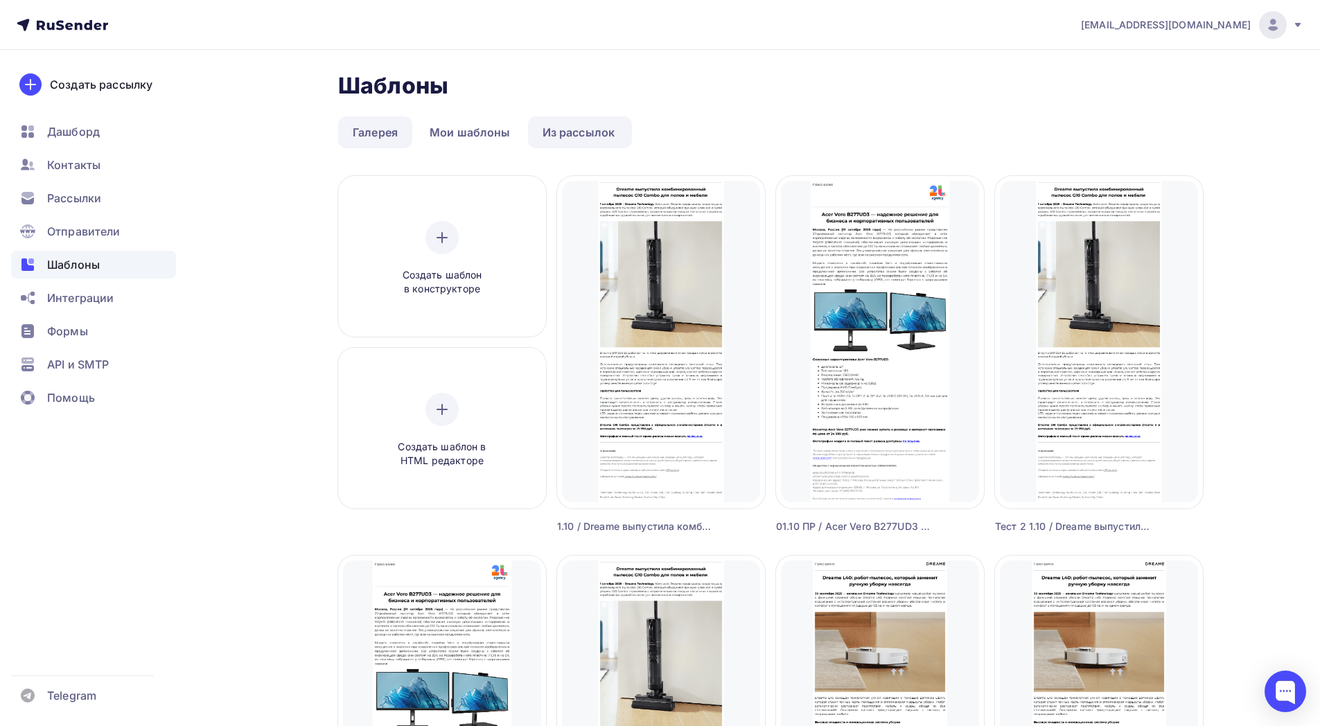
click at [378, 124] on link "Галерея" at bounding box center [375, 132] width 74 height 32
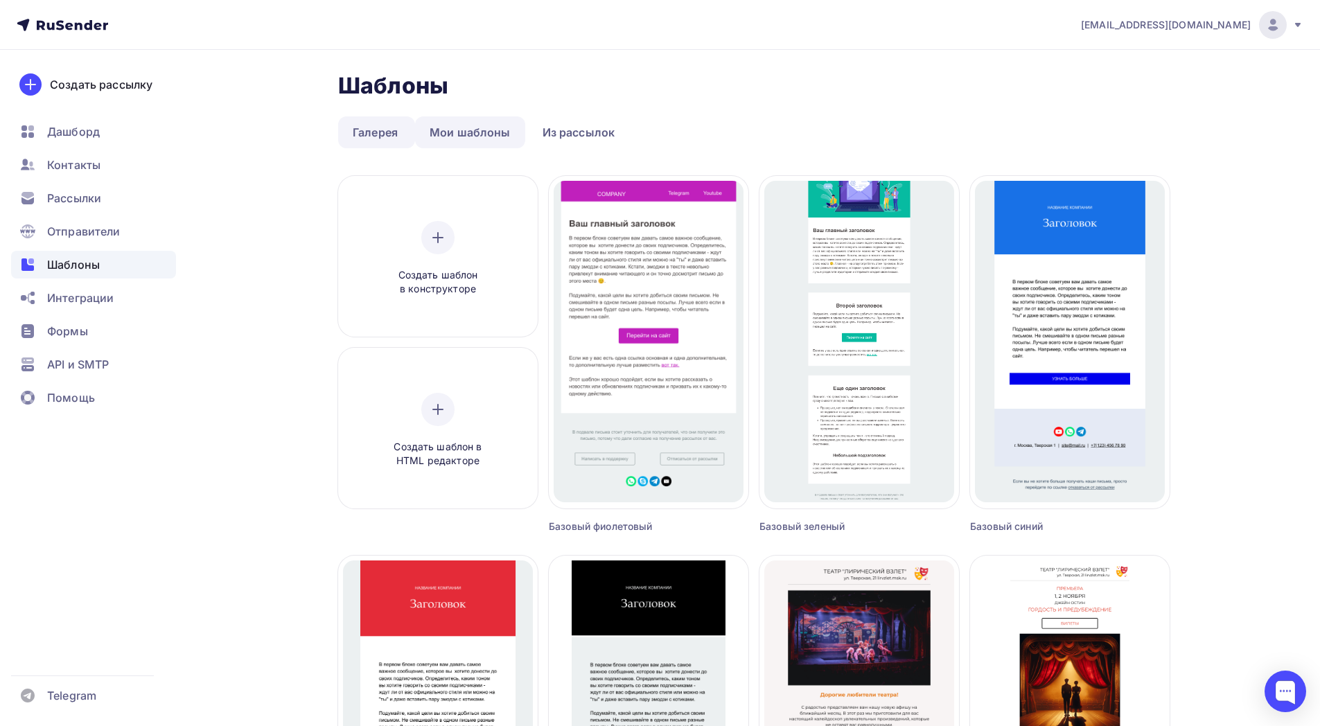
click at [475, 137] on link "Мои шаблоны" at bounding box center [470, 132] width 110 height 32
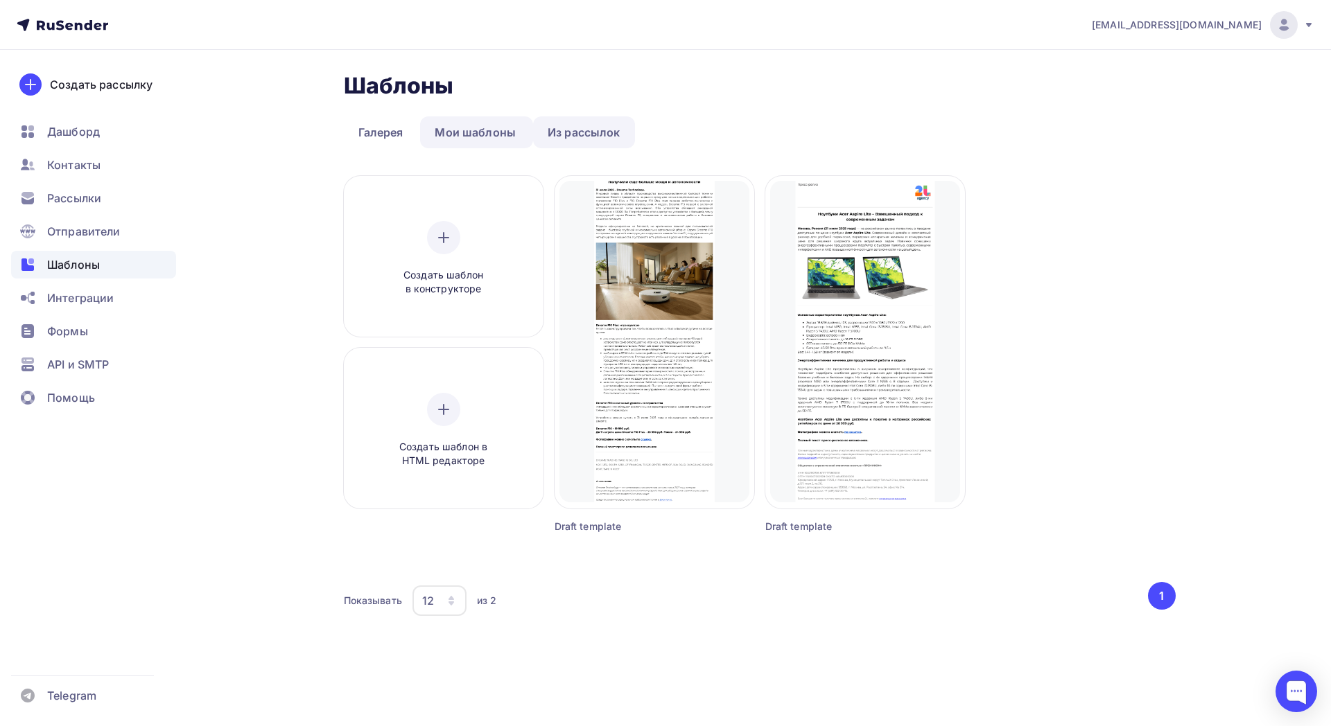
click at [573, 133] on link "Из рассылок" at bounding box center [584, 132] width 102 height 32
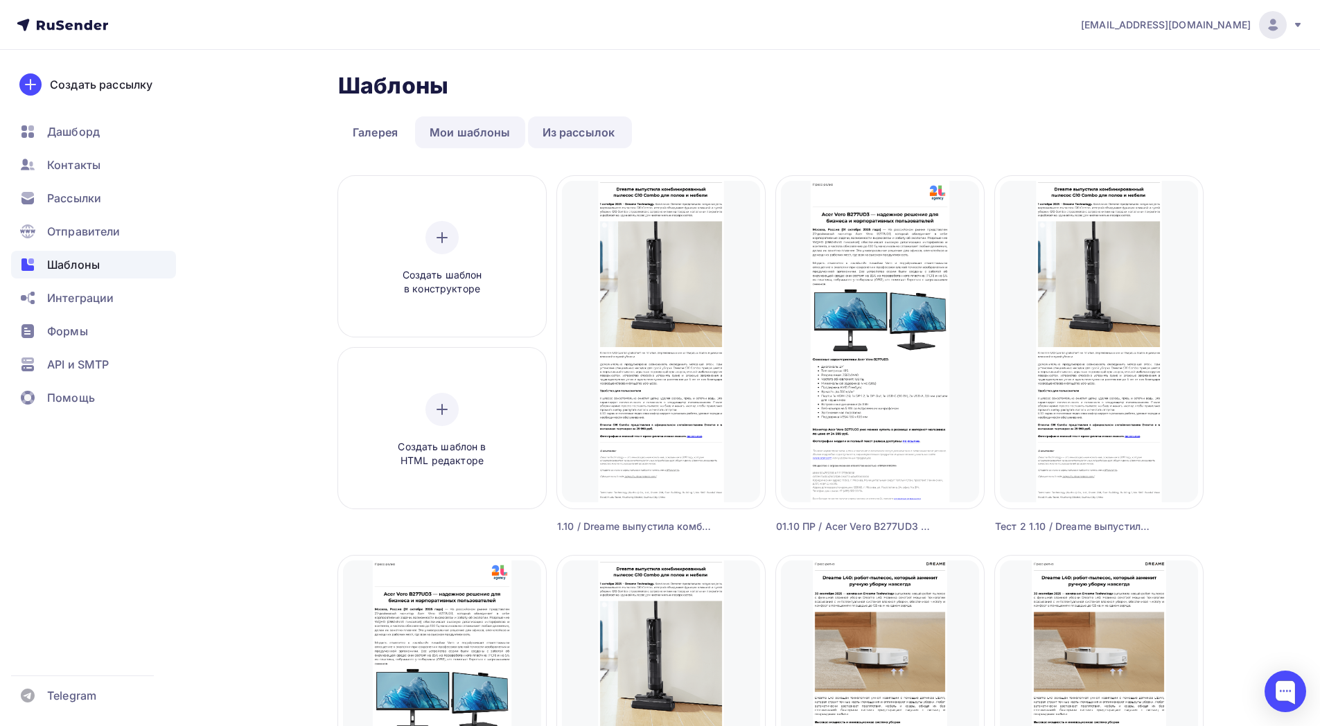
click at [478, 136] on link "Мои шаблоны" at bounding box center [470, 132] width 110 height 32
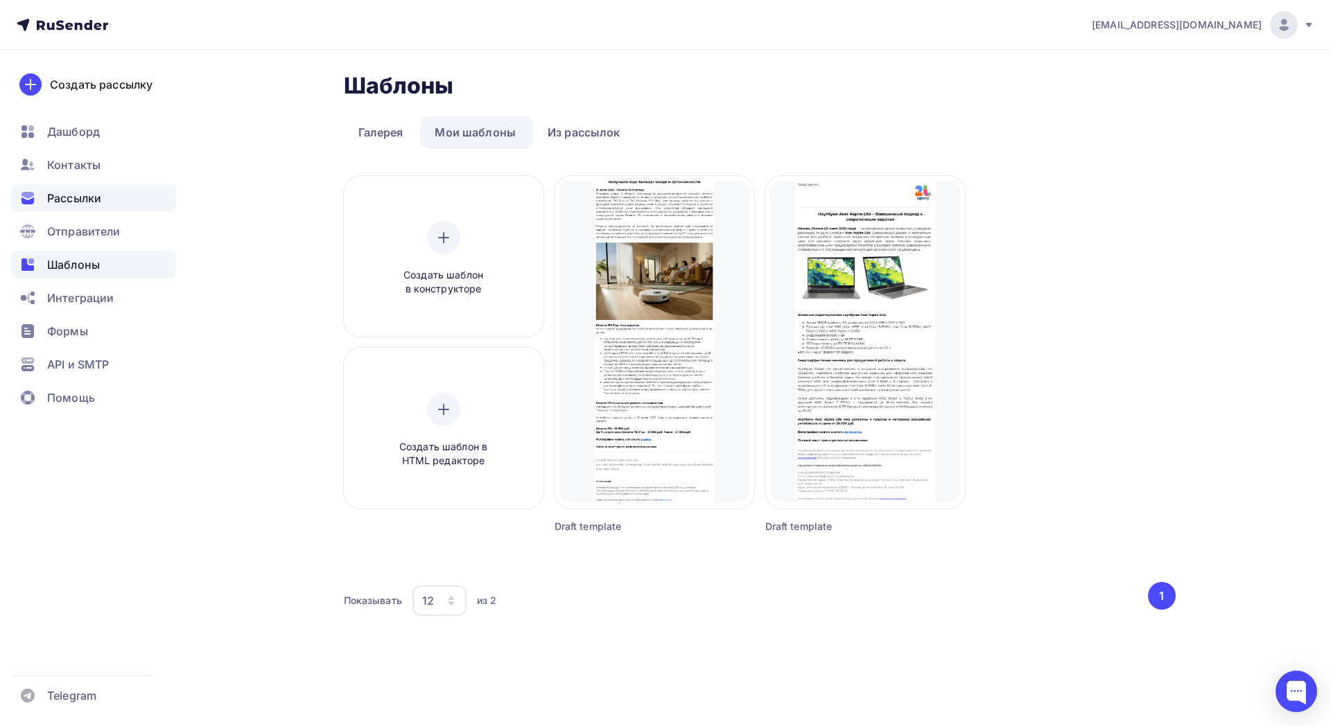
click at [92, 193] on span "Рассылки" at bounding box center [74, 198] width 54 height 17
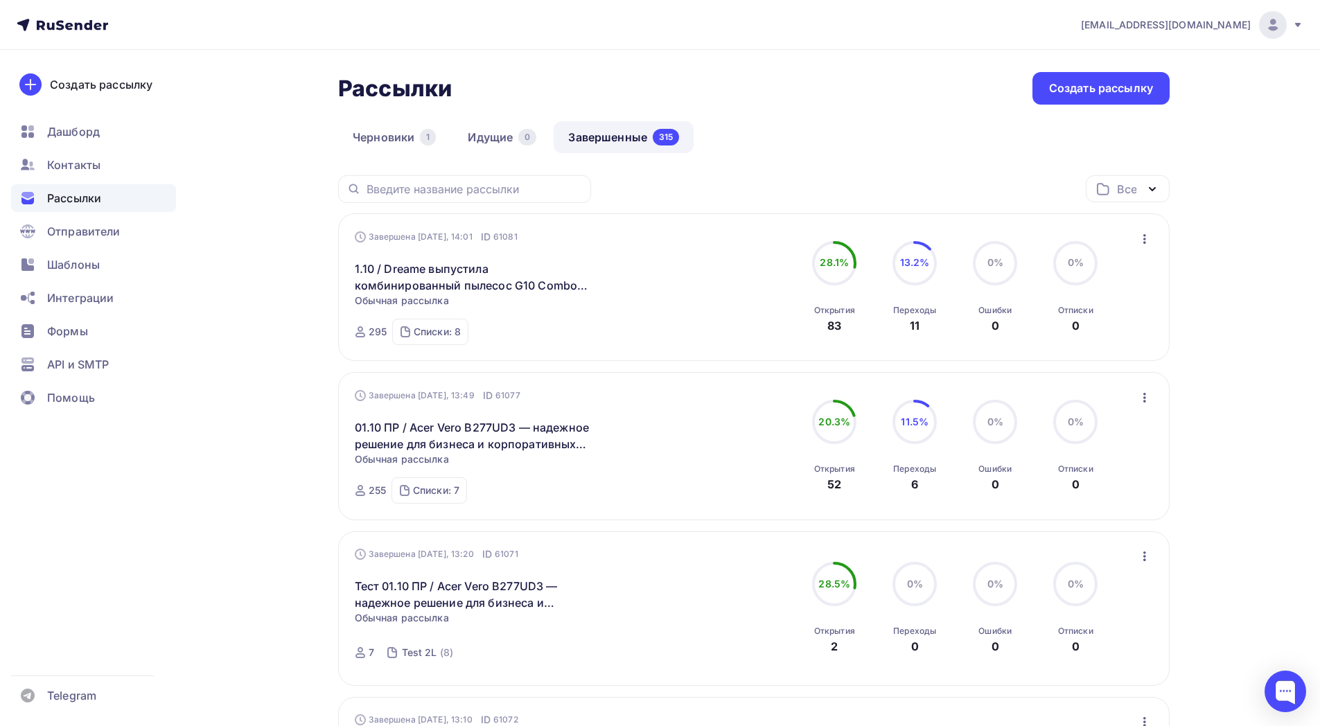
drag, startPoint x: 1309, startPoint y: 26, endPoint x: 1302, endPoint y: 24, distance: 7.1
click at [1309, 25] on nav "[EMAIL_ADDRESS][DOMAIN_NAME] Аккаунт Тарифы Выйти Создать рассылку [GEOGRAPHIC_…" at bounding box center [660, 25] width 1320 height 50
click at [1299, 24] on icon at bounding box center [1298, 25] width 6 height 4
click at [1128, 113] on link "Выйти" at bounding box center [1179, 127] width 233 height 28
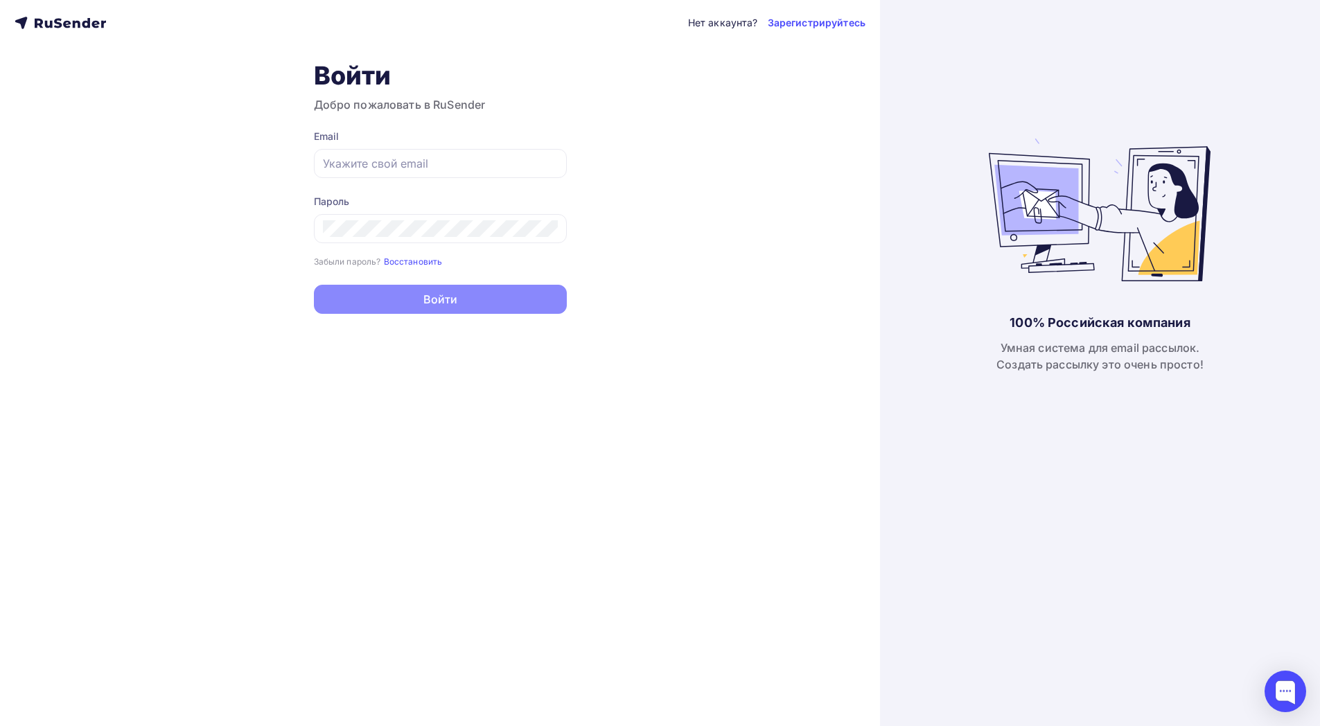
type input "[EMAIL_ADDRESS][DOMAIN_NAME]"
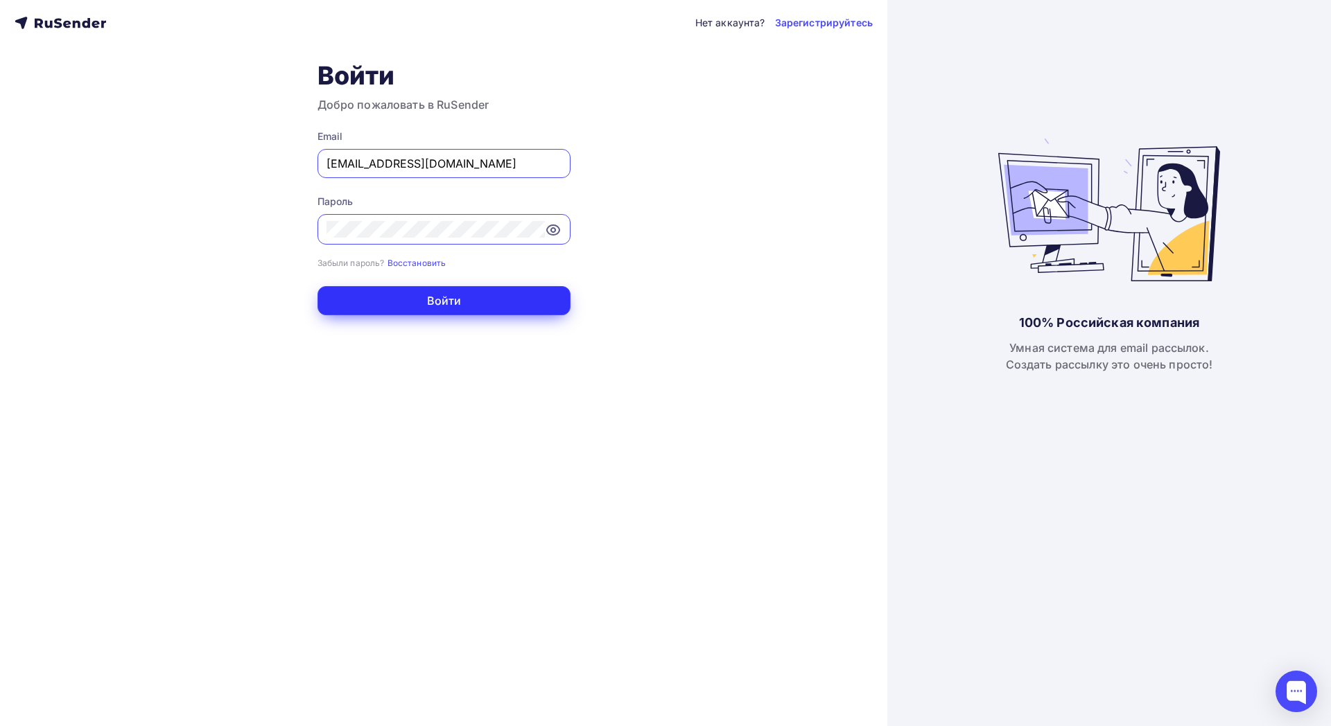
click at [441, 304] on button "Войти" at bounding box center [443, 300] width 253 height 29
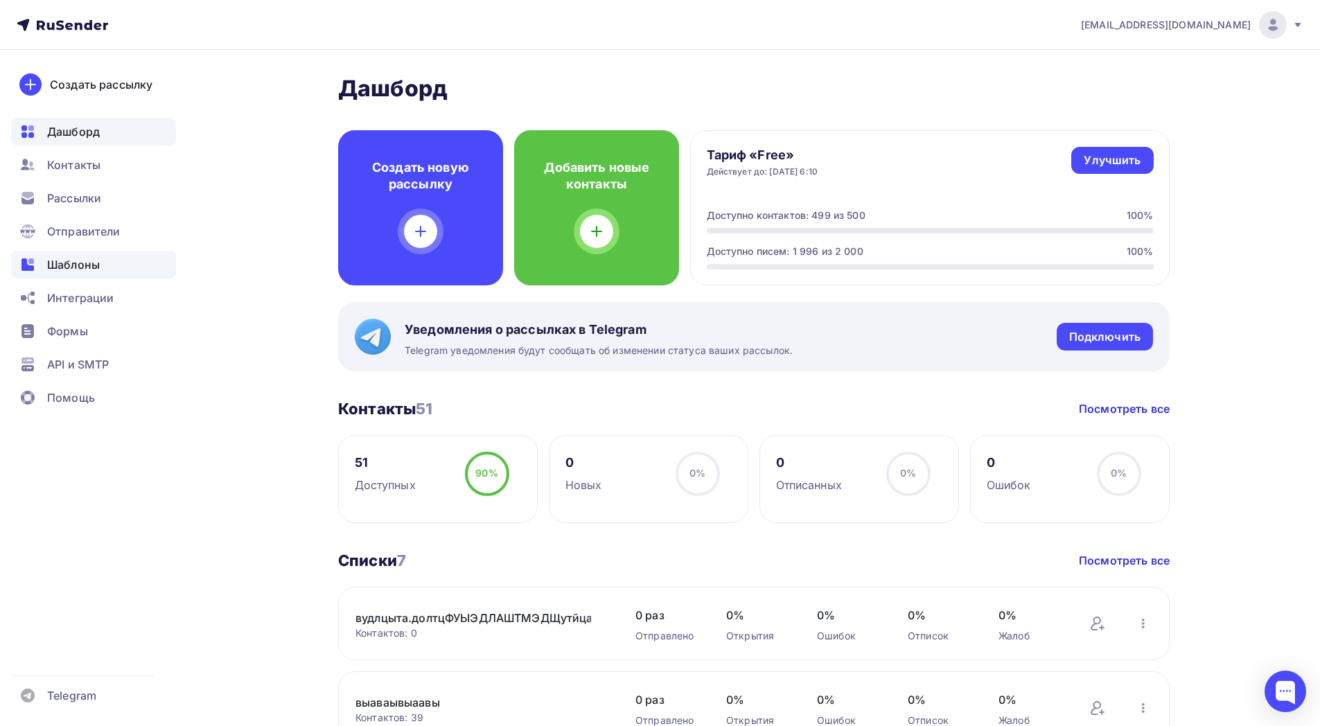
click at [99, 256] on div "Шаблоны" at bounding box center [93, 265] width 165 height 28
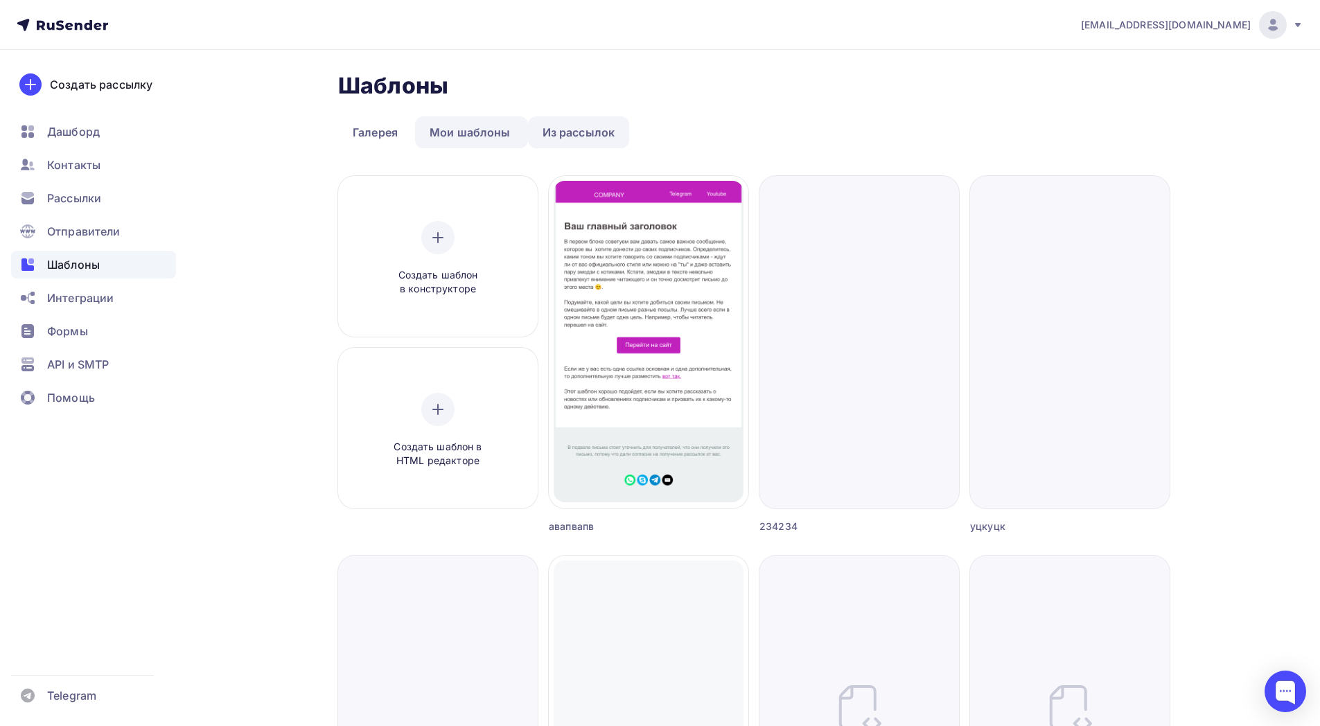
click at [550, 130] on link "Из рассылок" at bounding box center [579, 132] width 102 height 32
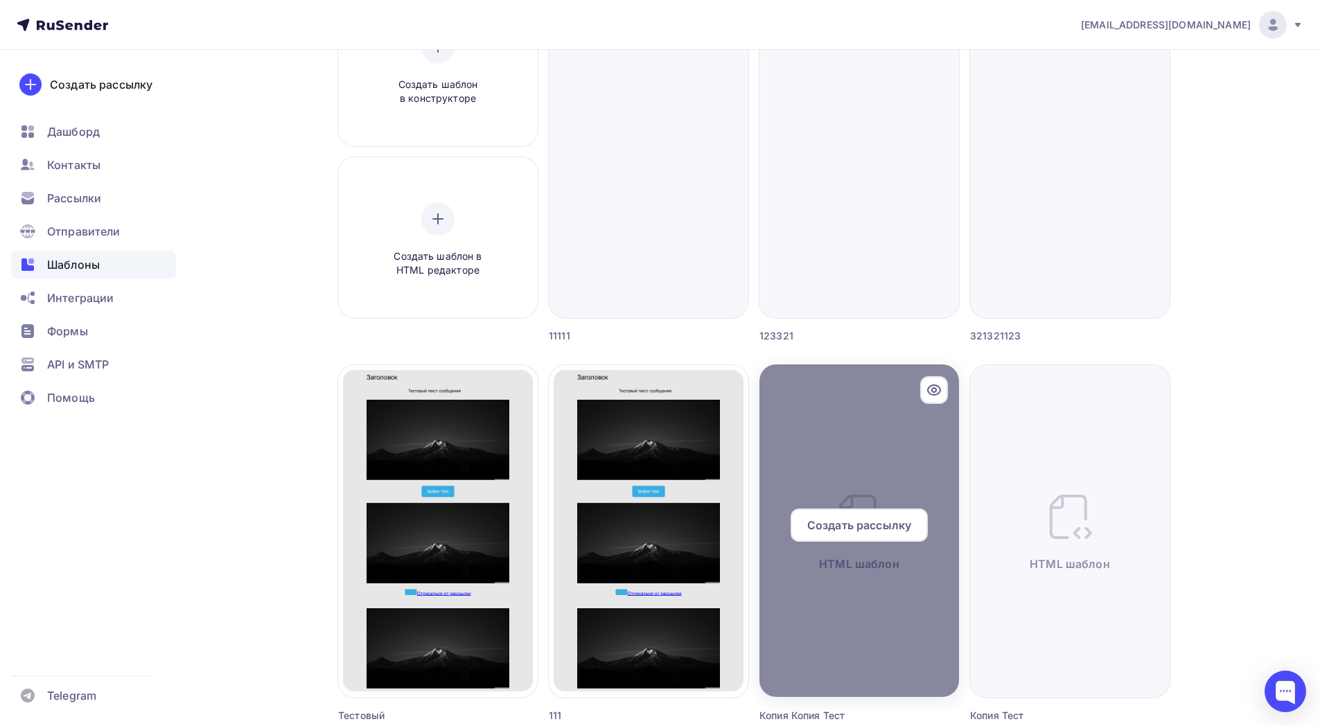
scroll to position [333, 0]
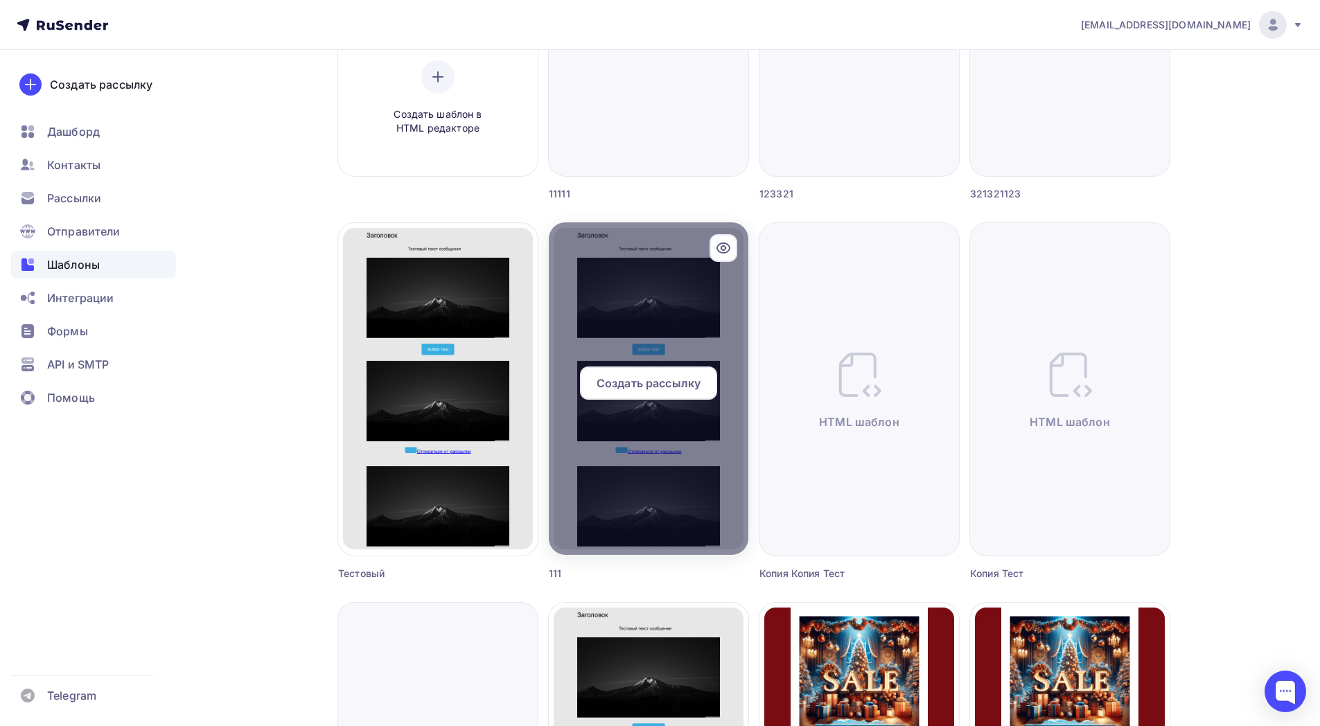
click at [667, 379] on span "Создать рассылку" at bounding box center [649, 383] width 104 height 17
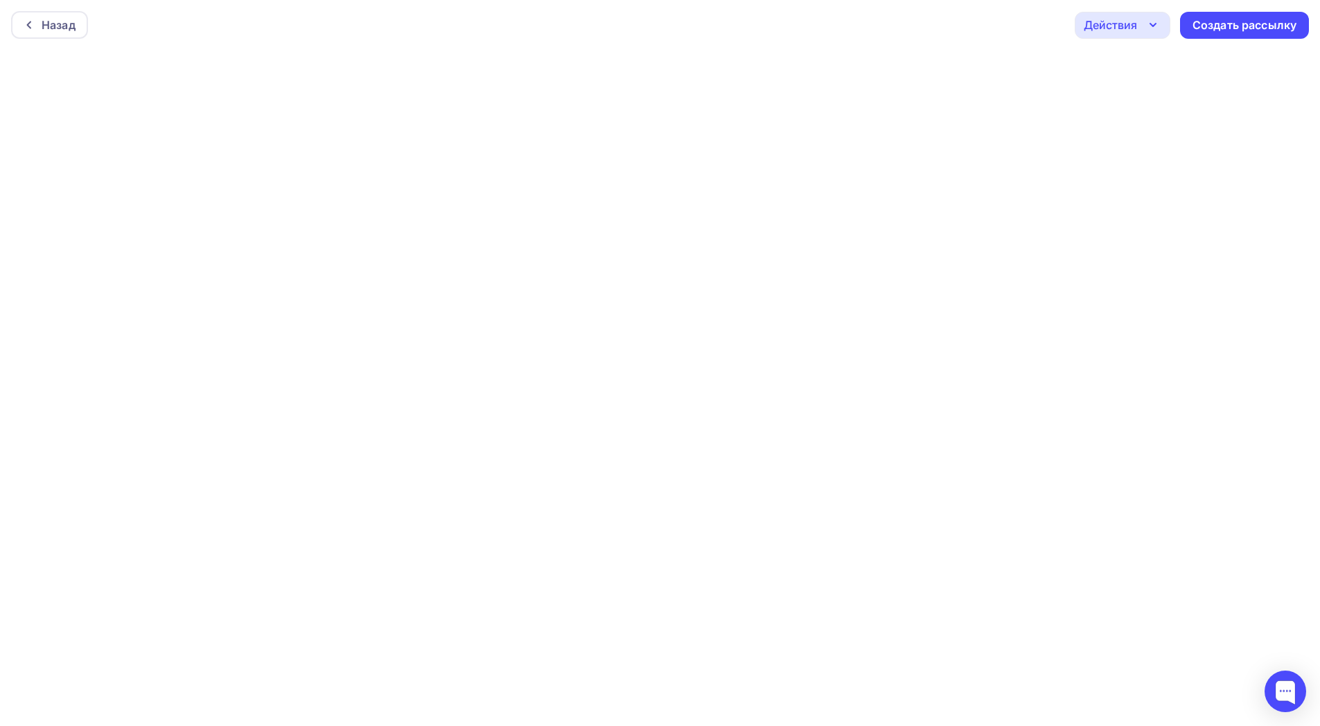
click at [1156, 26] on icon "button" at bounding box center [1153, 25] width 17 height 17
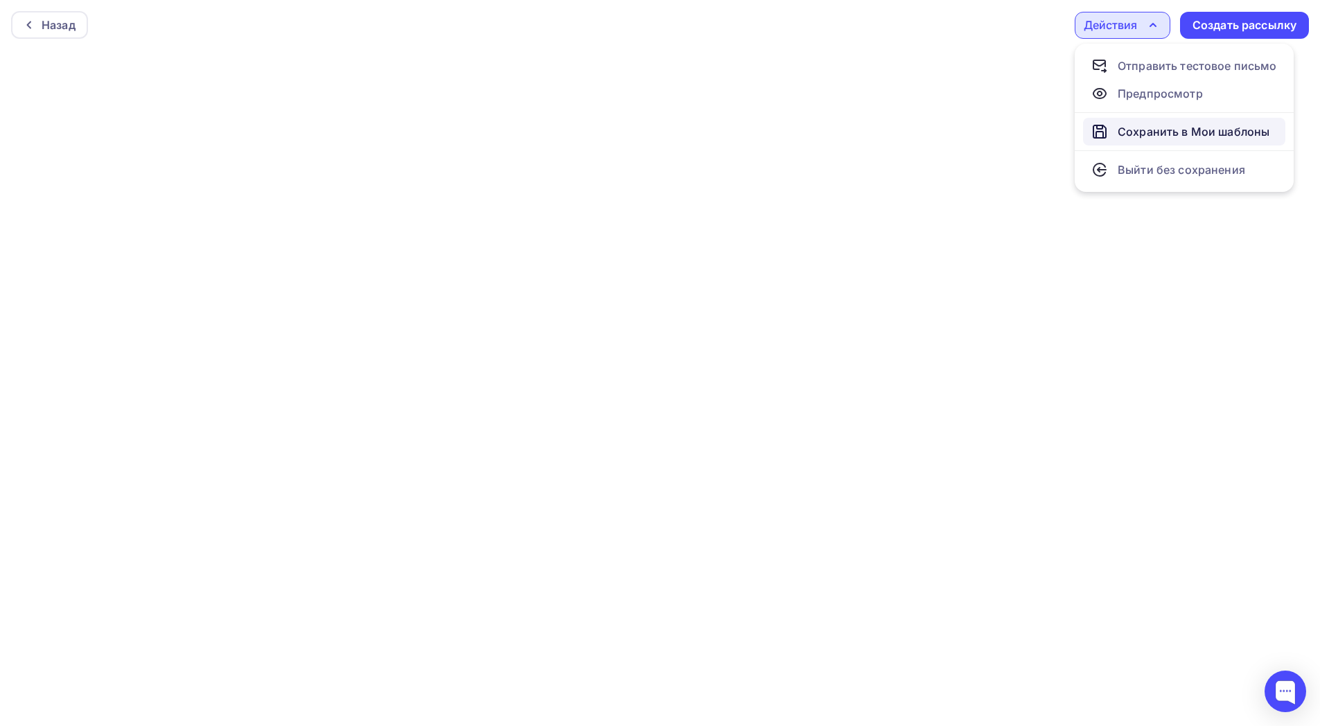
click at [1162, 118] on link "Сохранить в Мои шаблоны" at bounding box center [1184, 132] width 202 height 28
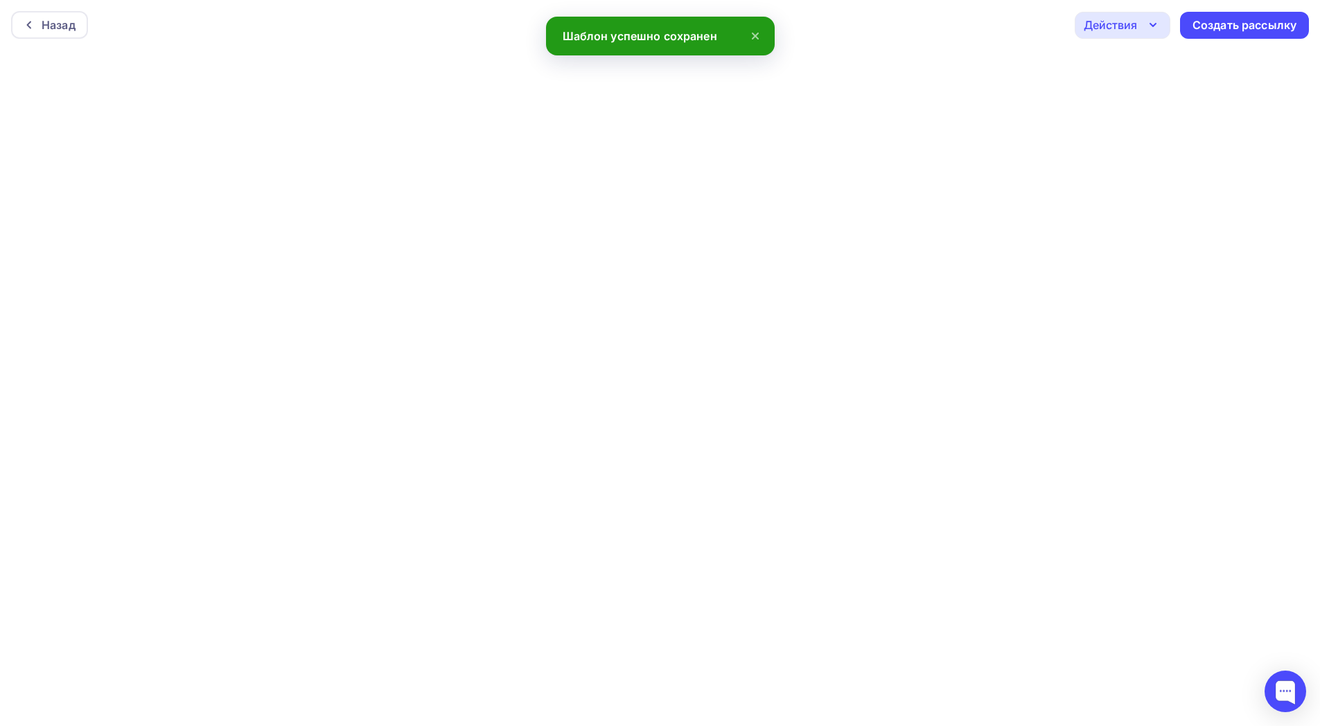
click at [1166, 23] on div "Действия" at bounding box center [1123, 25] width 96 height 27
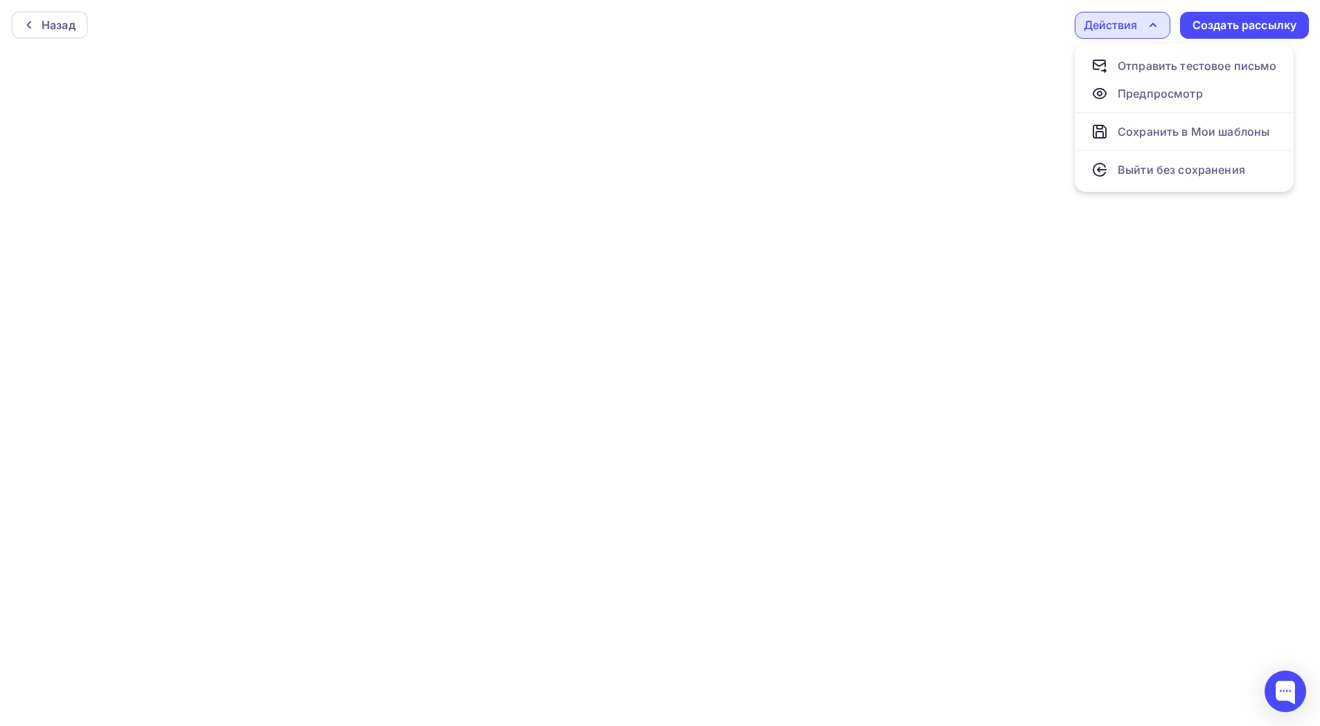
click at [931, 30] on div "Назад Действия Отправить тестовое письмо Предпросмотр Сохранить в Мои шаблоны В…" at bounding box center [660, 25] width 1320 height 50
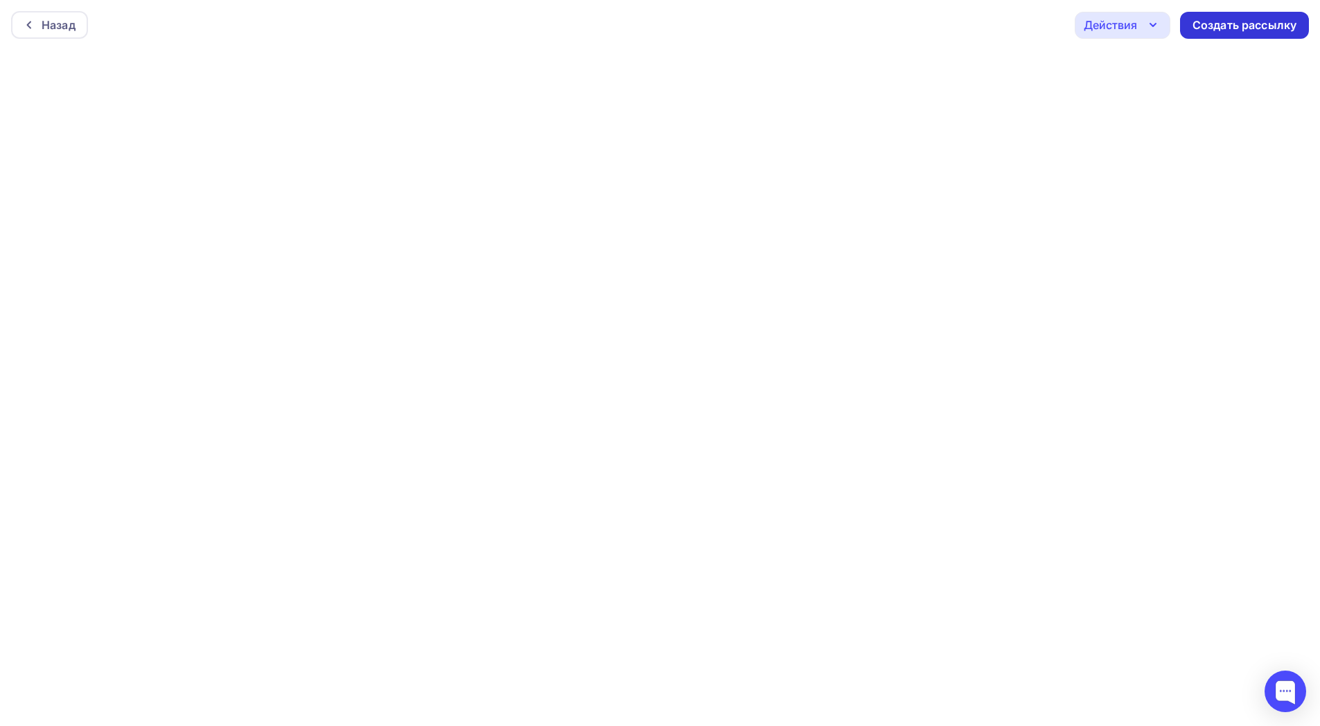
click at [1223, 30] on div "Создать рассылку" at bounding box center [1245, 25] width 104 height 16
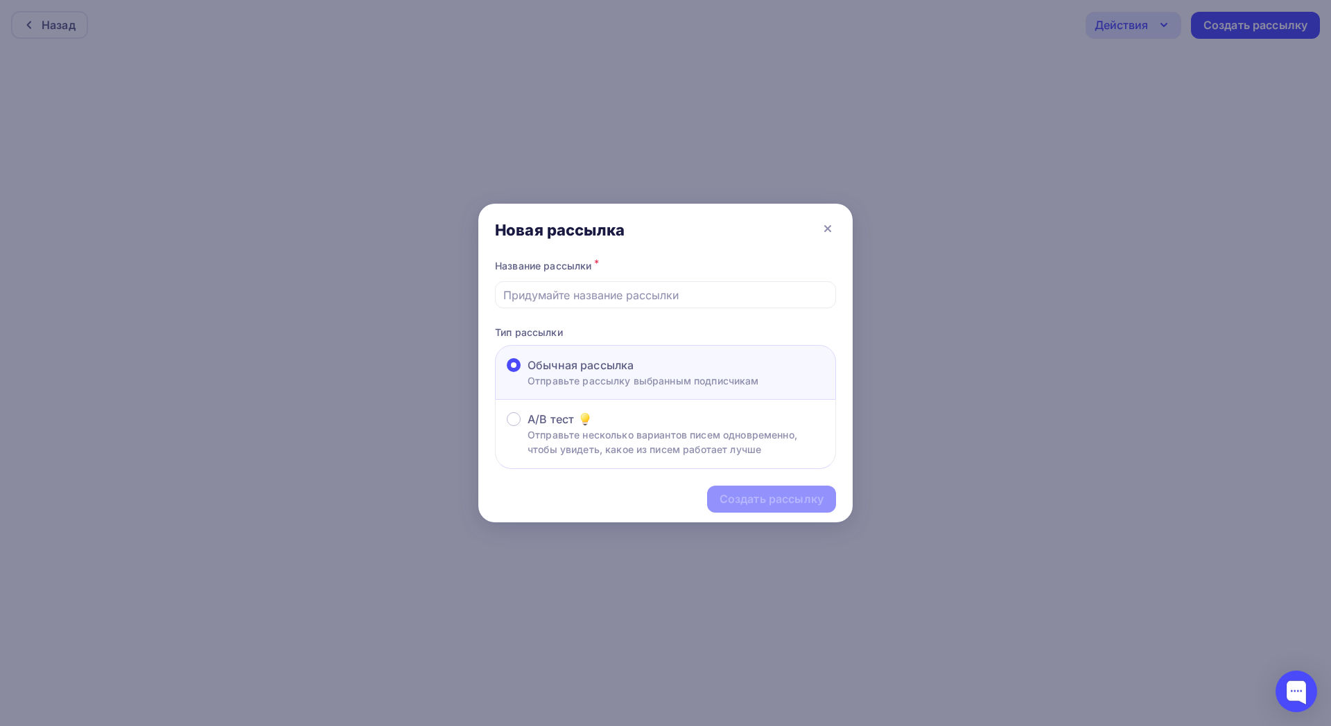
click at [751, 297] on input "text" at bounding box center [665, 295] width 325 height 17
type input "123"
click at [776, 497] on div "Создать рассылку" at bounding box center [771, 499] width 104 height 16
